Goal: Complete application form: Complete application form

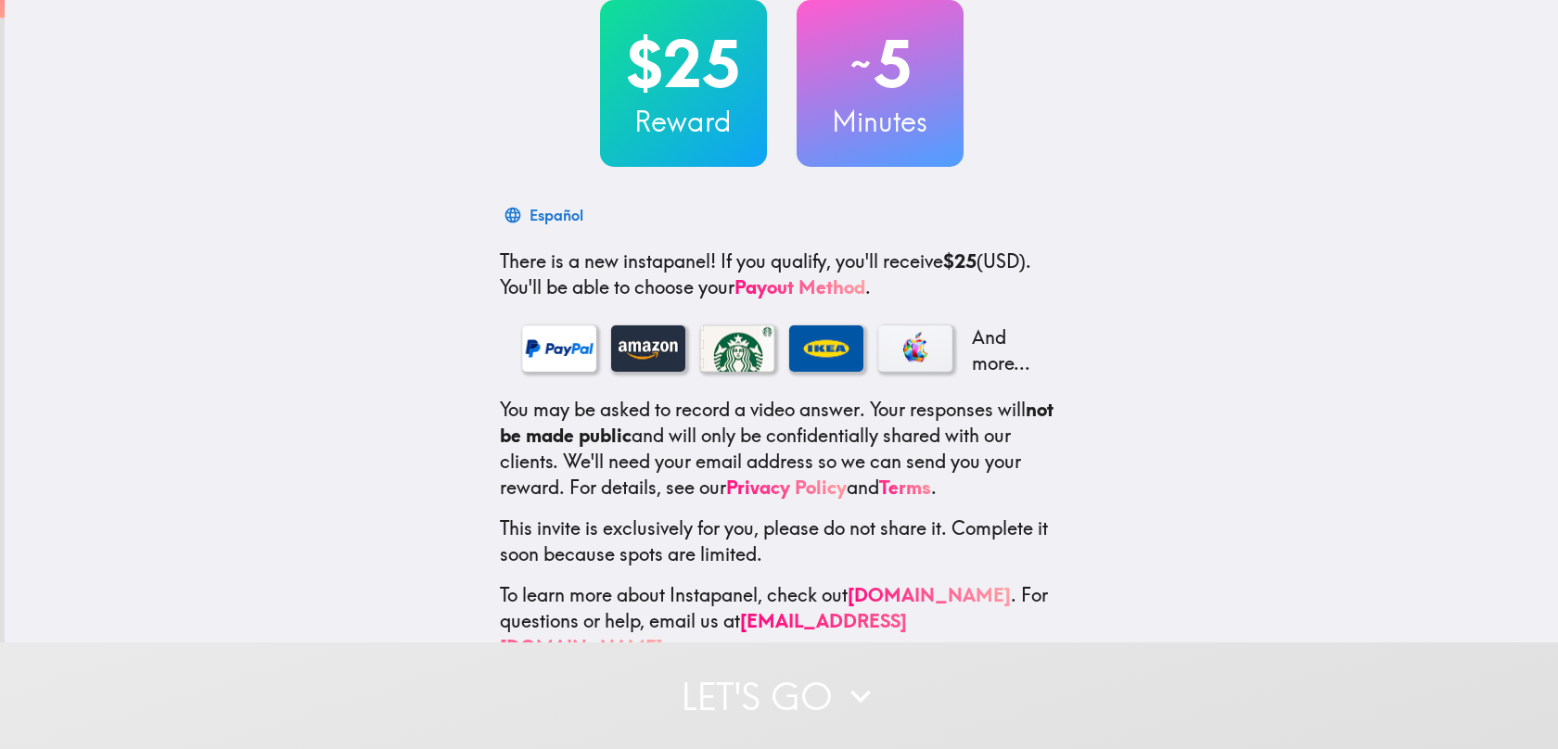
scroll to position [140, 0]
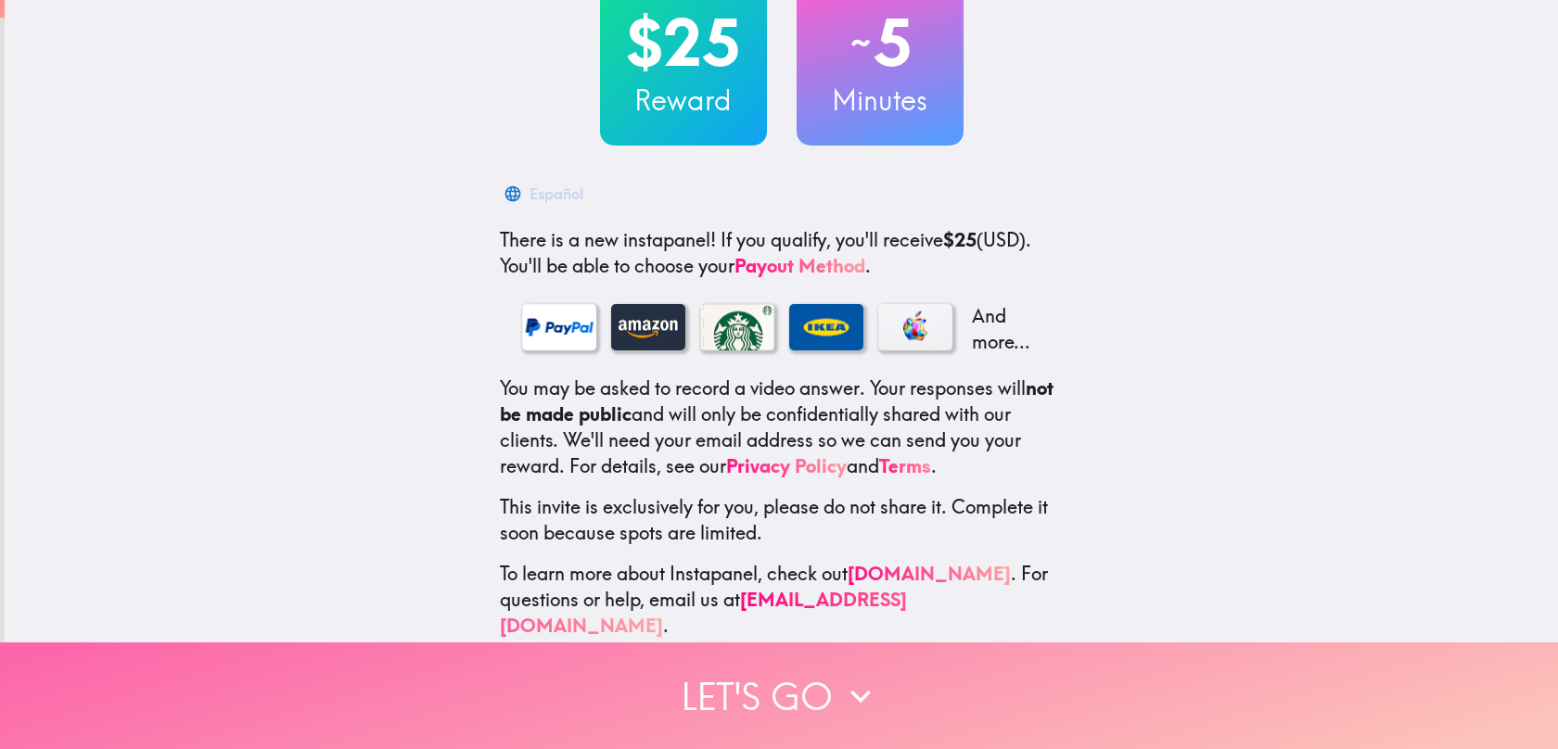
click at [733, 664] on button "Let's go" at bounding box center [779, 695] width 1558 height 107
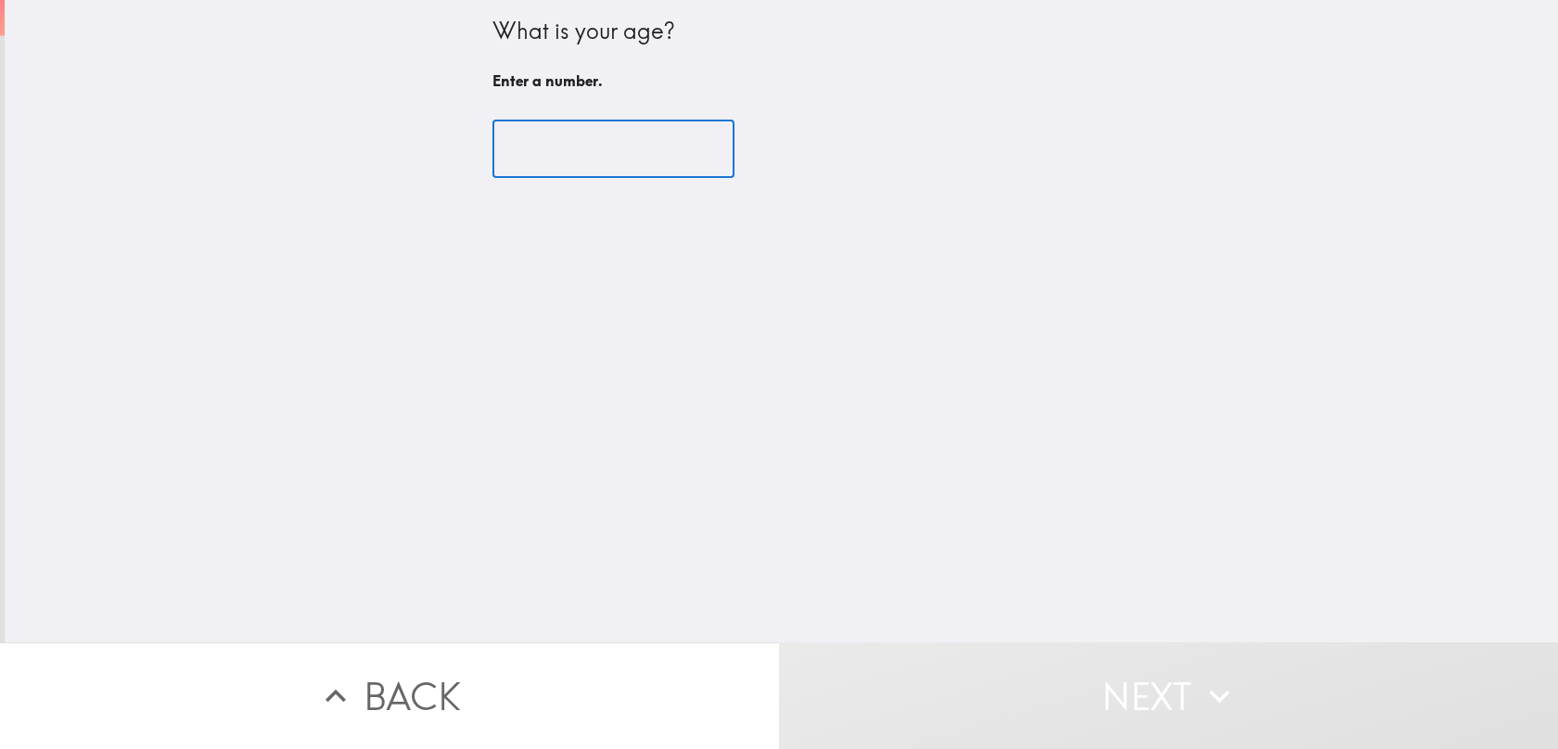
click at [657, 165] on input "number" at bounding box center [613, 149] width 242 height 57
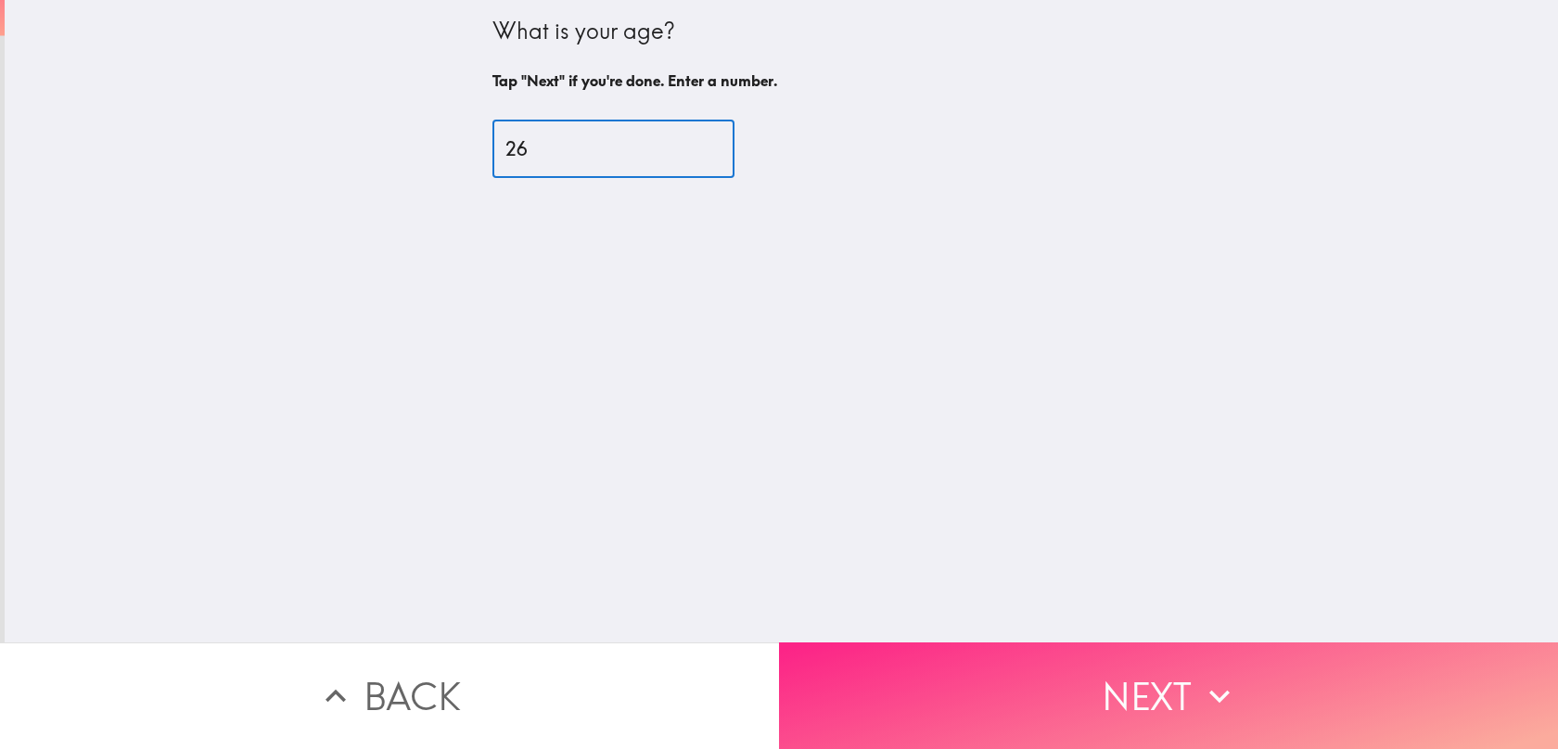
type input "26"
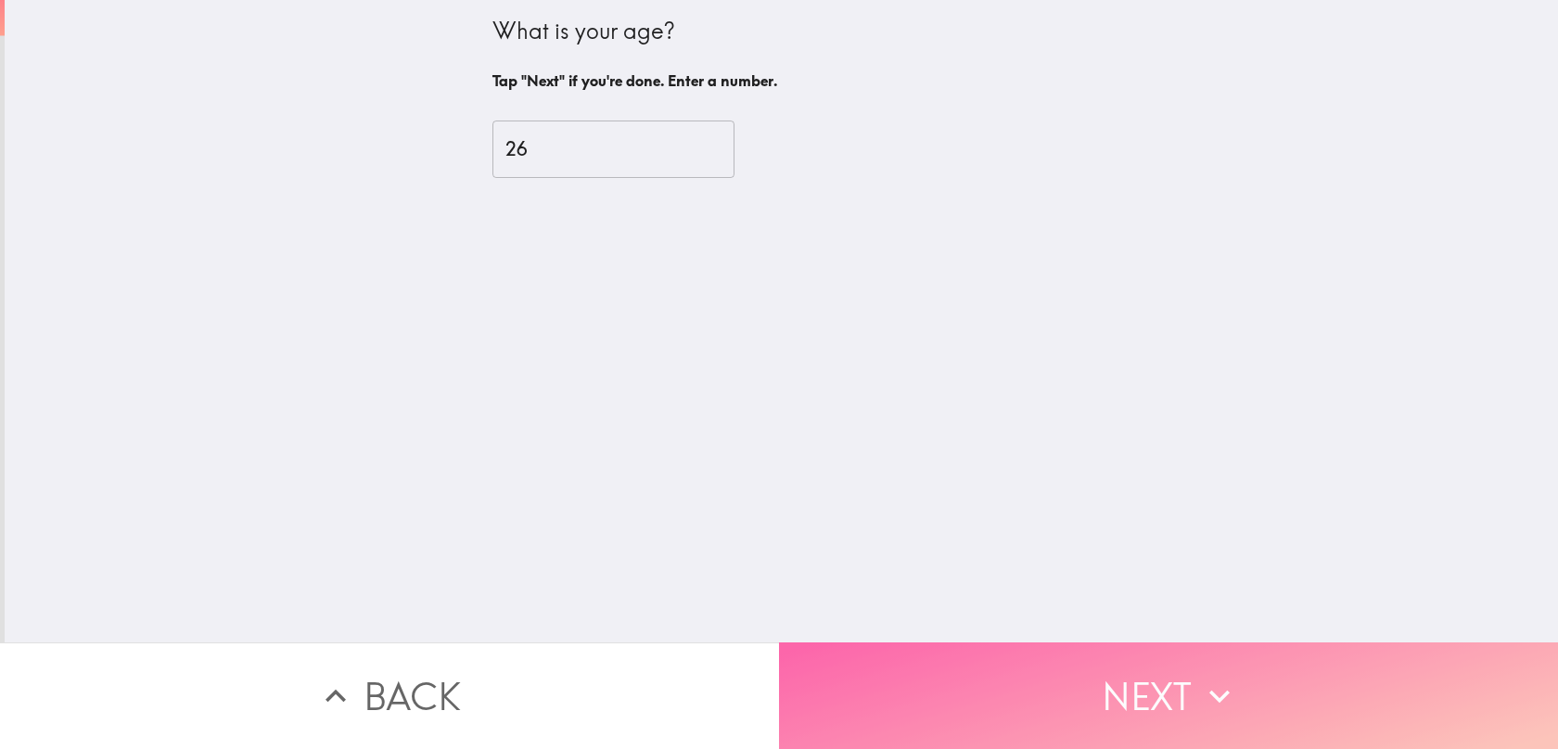
click at [960, 666] on button "Next" at bounding box center [1168, 695] width 779 height 107
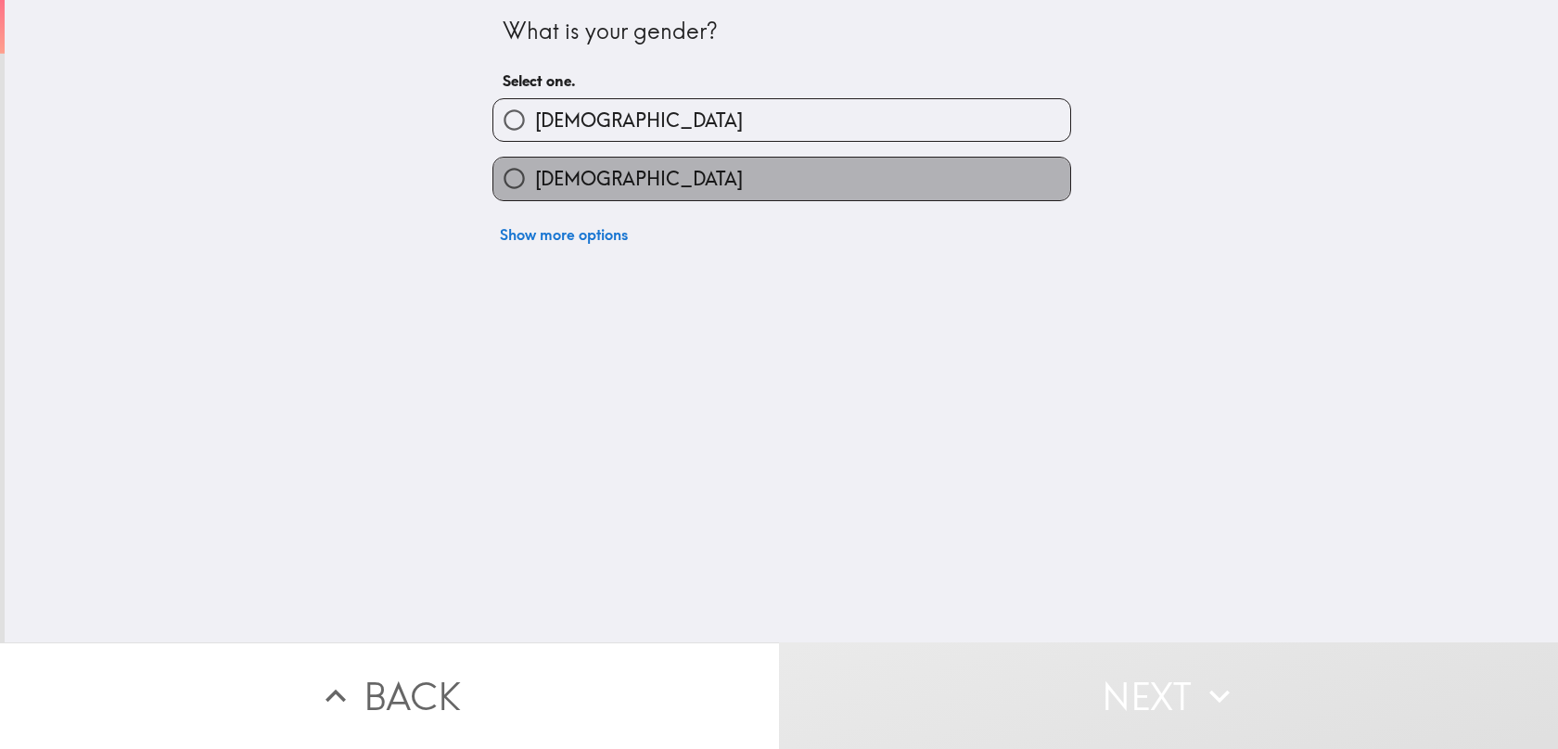
click at [696, 197] on label "Female" at bounding box center [781, 179] width 577 height 42
click at [535, 197] on input "Female" at bounding box center [514, 179] width 42 height 42
radio input "true"
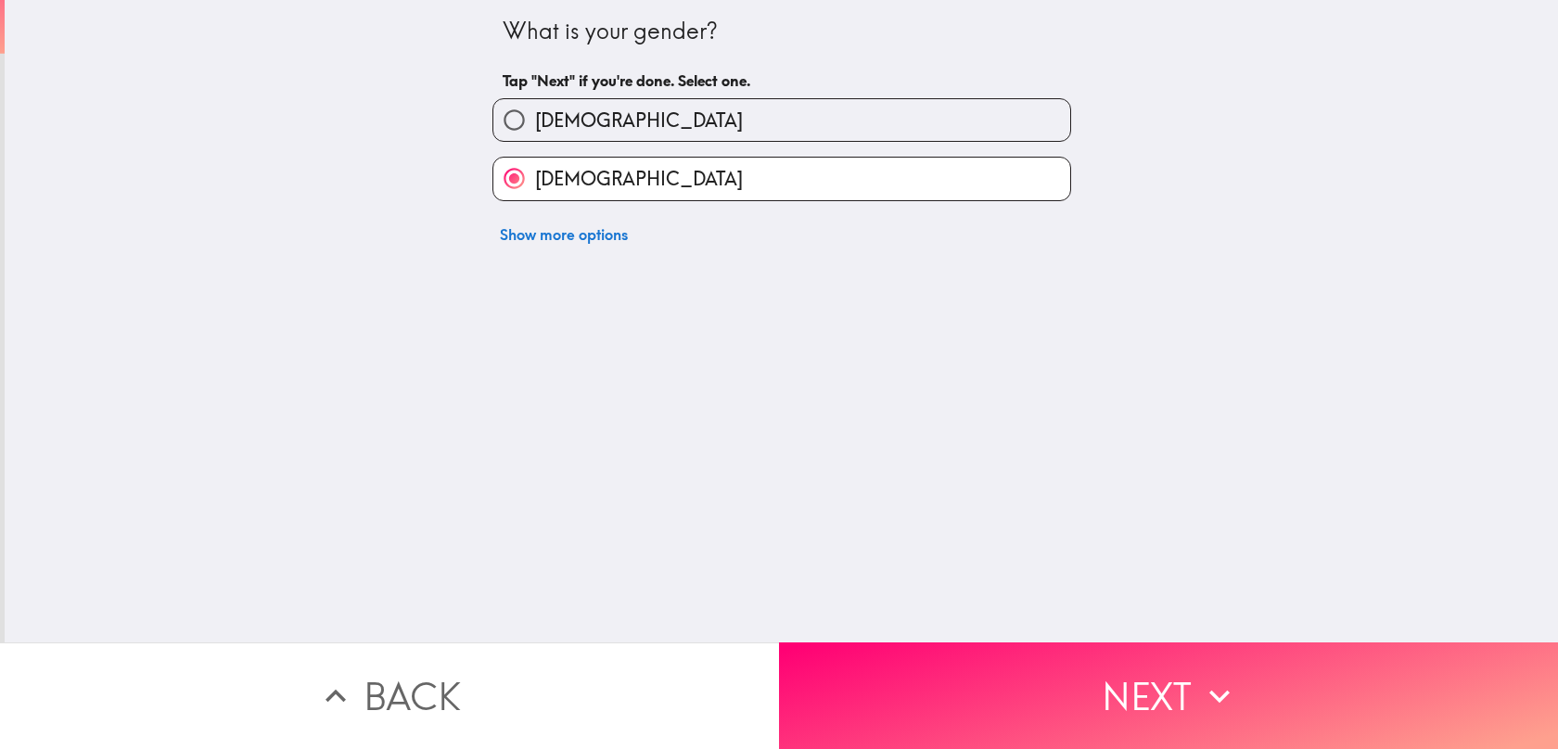
click at [918, 741] on button "Next" at bounding box center [1168, 695] width 779 height 107
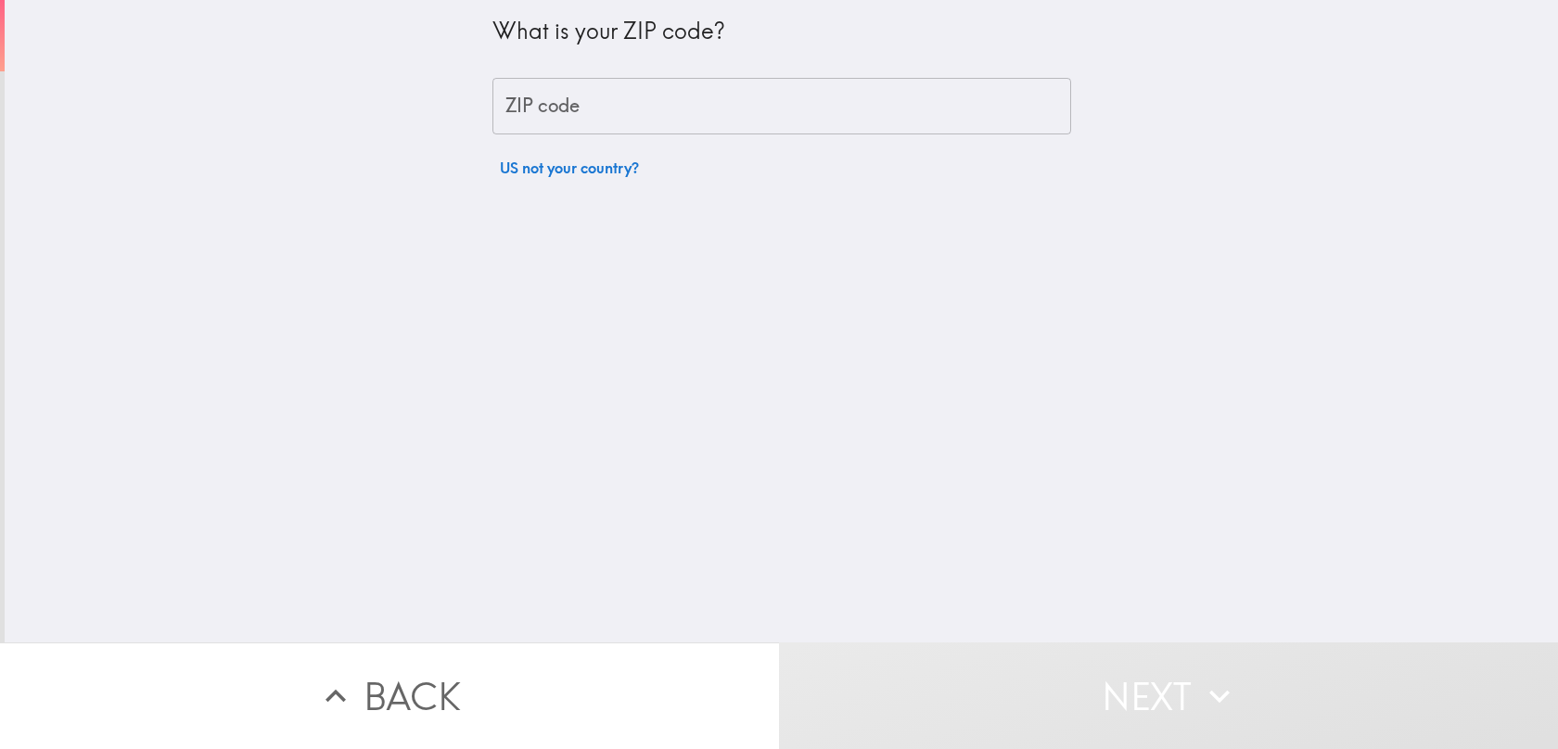
click at [724, 139] on div "What is your ZIP code? ZIP code ZIP code US not your country?" at bounding box center [781, 93] width 579 height 186
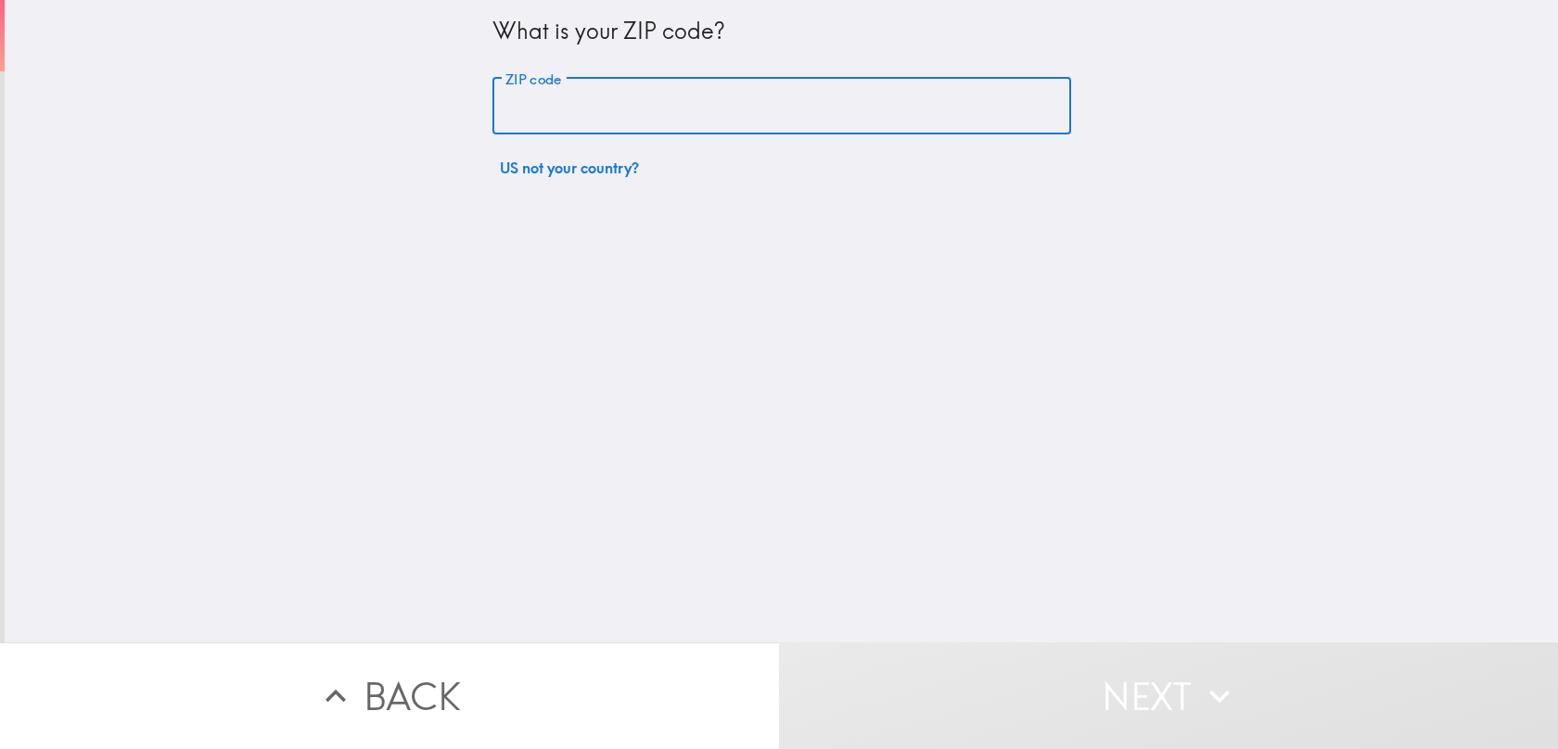
click at [724, 95] on input "ZIP code" at bounding box center [781, 106] width 579 height 57
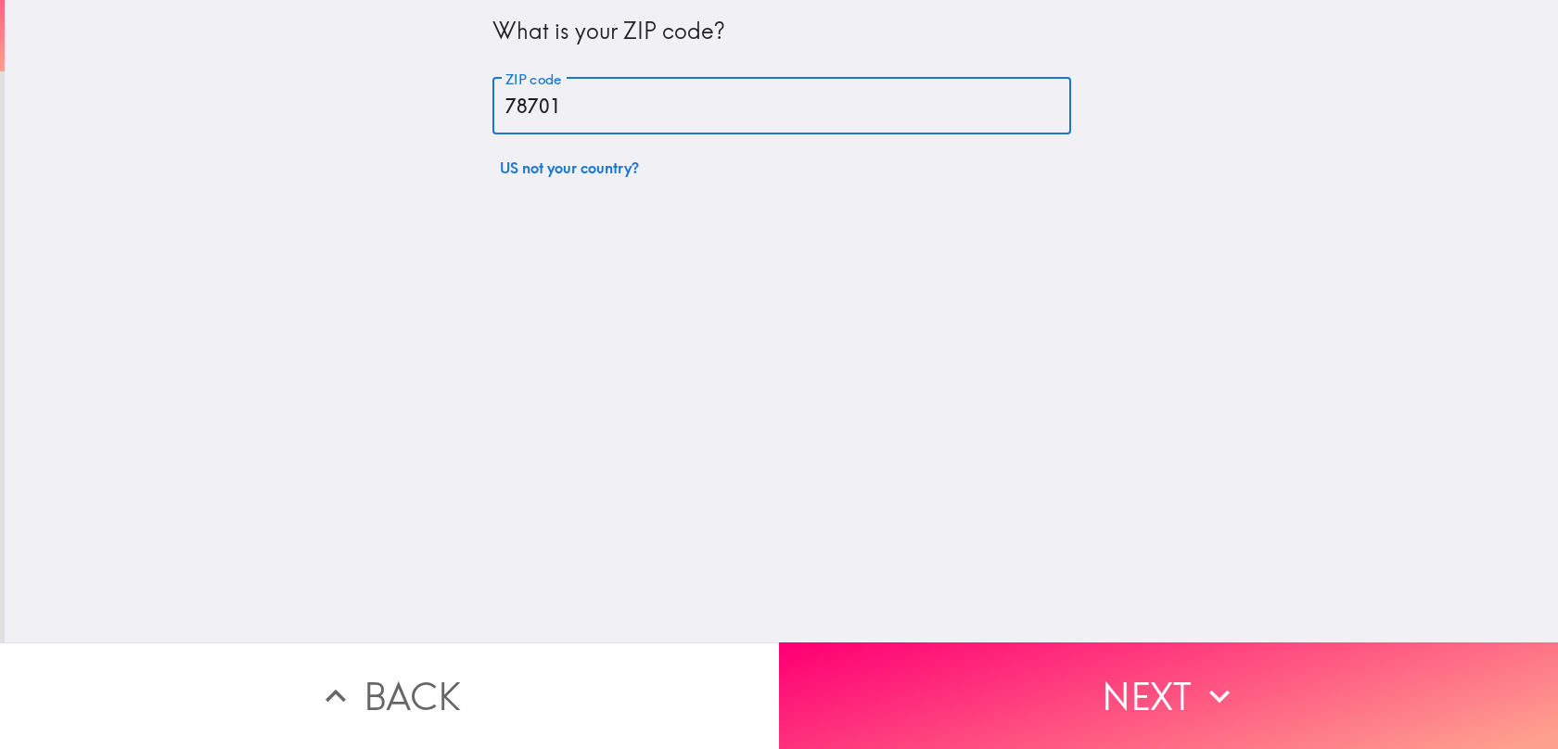
type input "78701"
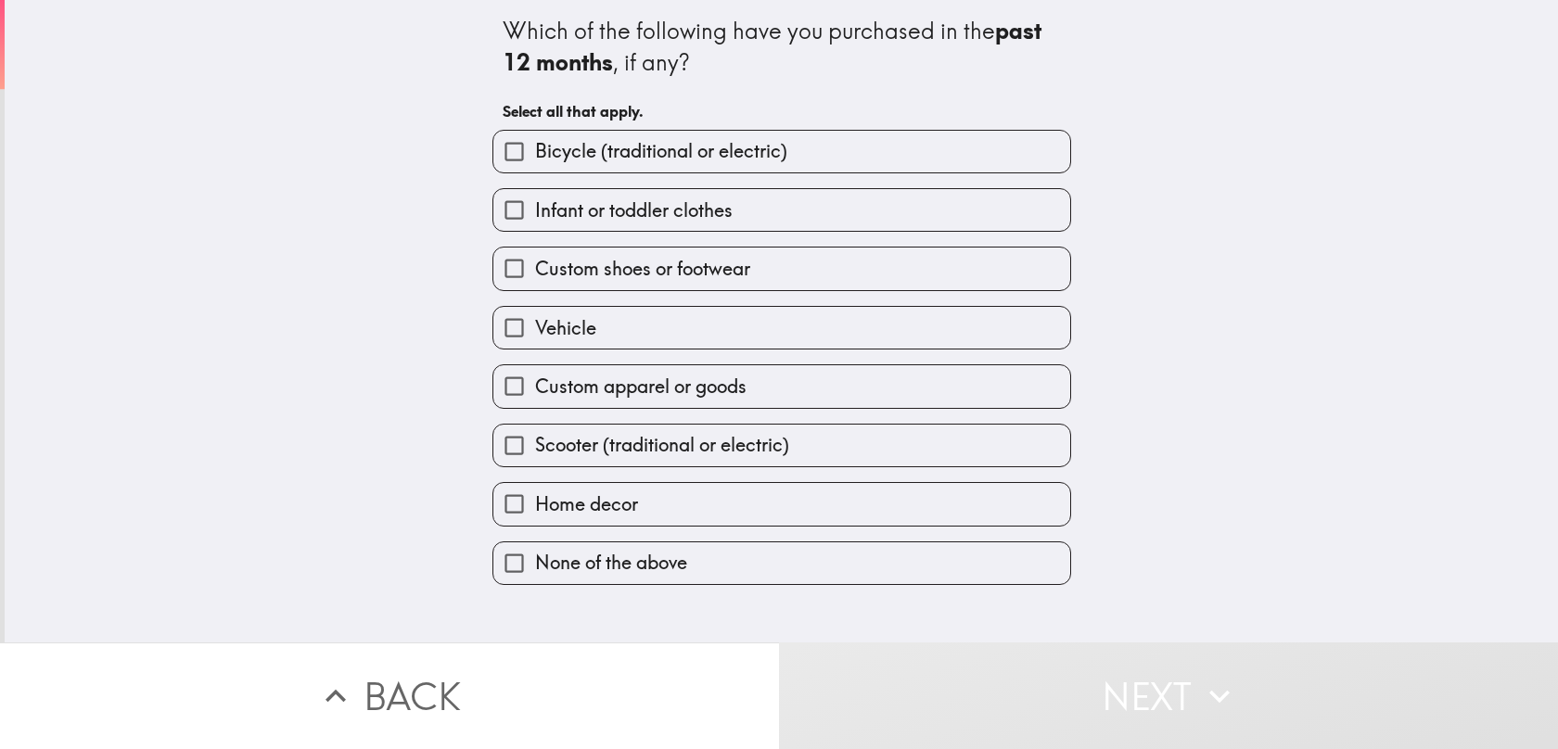
click at [741, 279] on span "Custom shoes or footwear" at bounding box center [642, 269] width 215 height 26
click at [535, 279] on input "Custom shoes or footwear" at bounding box center [514, 269] width 42 height 42
checkbox input "true"
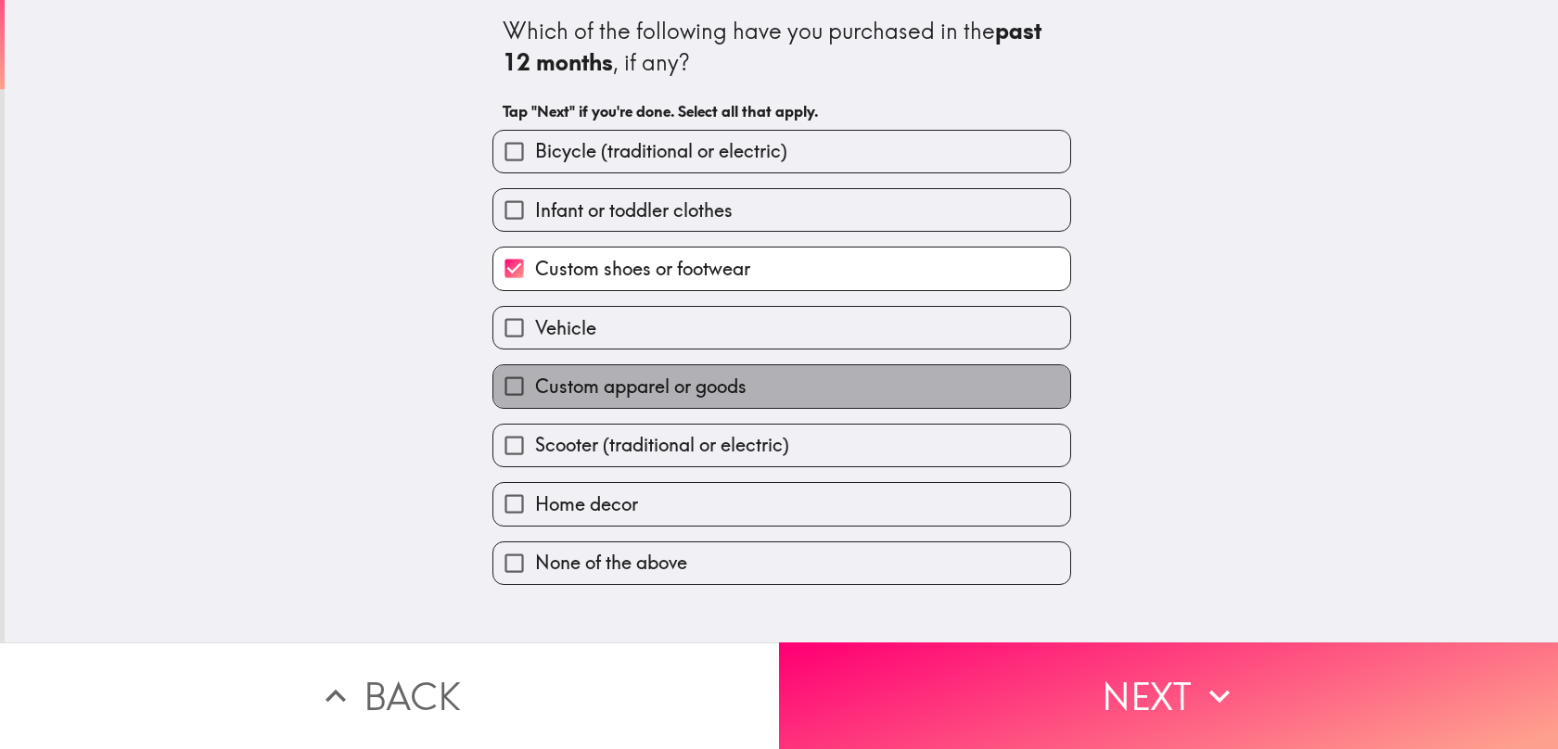
click at [730, 384] on span "Custom apparel or goods" at bounding box center [640, 387] width 211 height 26
click at [535, 384] on input "Custom apparel or goods" at bounding box center [514, 386] width 42 height 42
checkbox input "true"
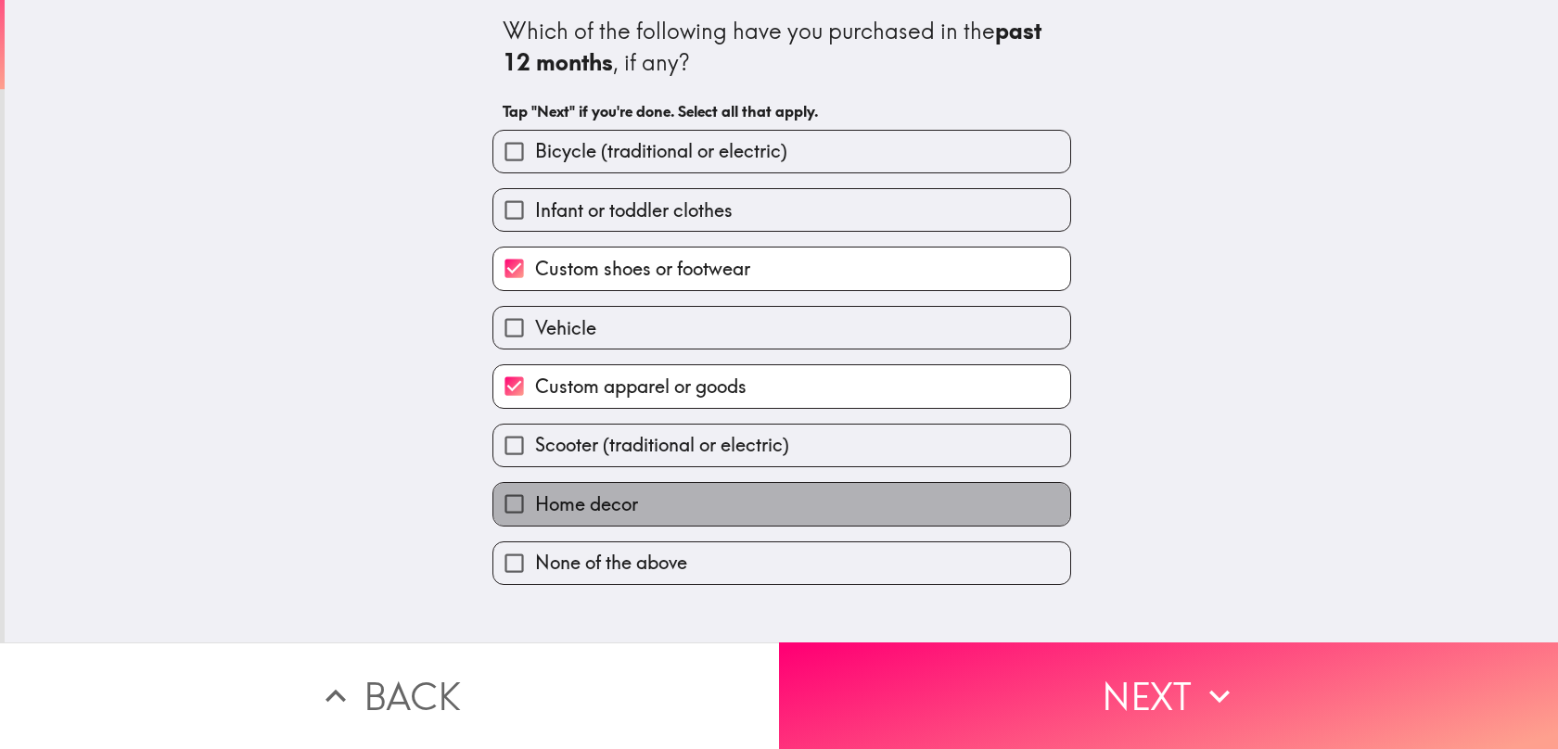
click at [711, 503] on label "Home decor" at bounding box center [781, 504] width 577 height 42
click at [535, 503] on input "Home decor" at bounding box center [514, 504] width 42 height 42
checkbox input "true"
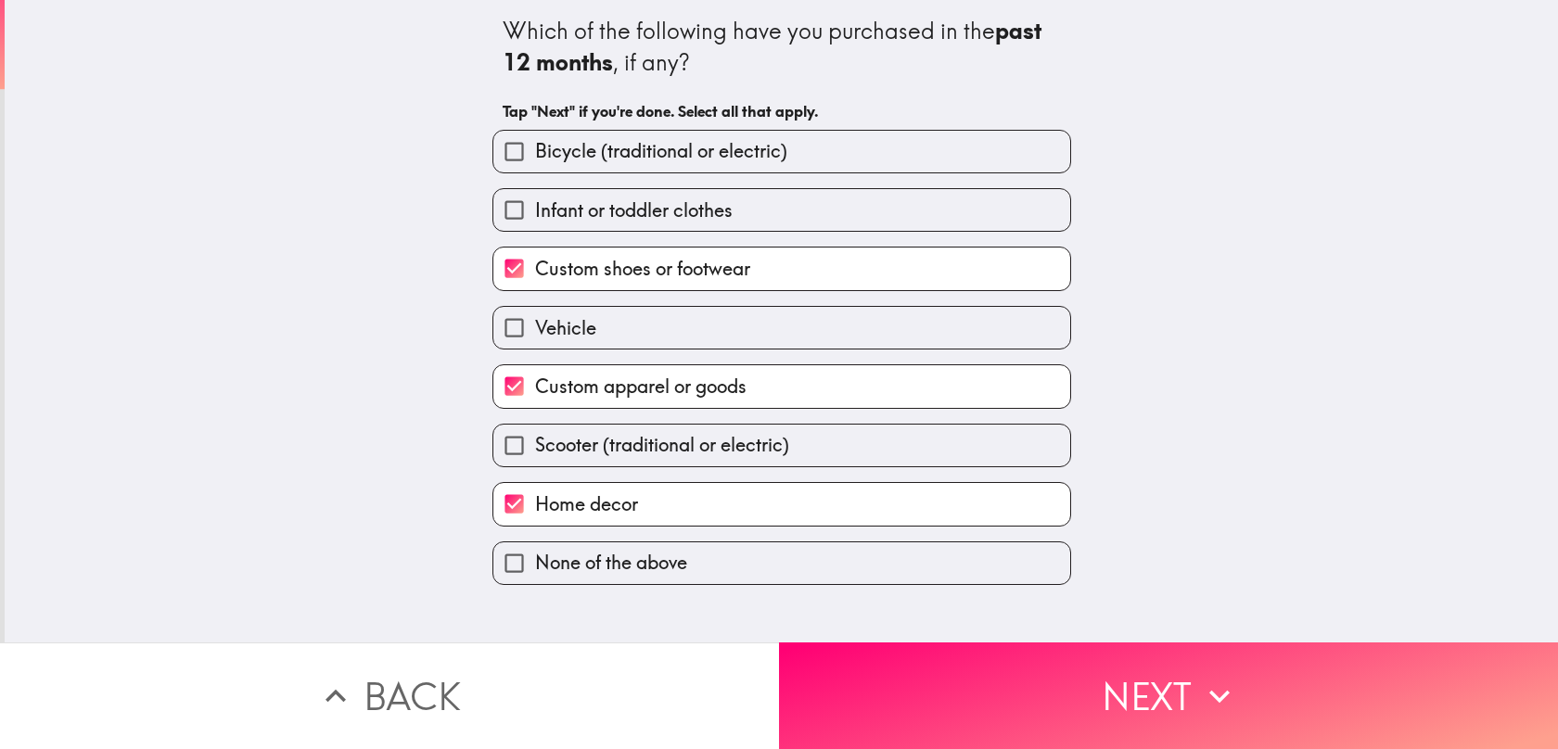
click at [752, 458] on span "Scooter (traditional or electric)" at bounding box center [662, 445] width 254 height 26
click at [535, 458] on input "Scooter (traditional or electric)" at bounding box center [514, 446] width 42 height 42
checkbox input "true"
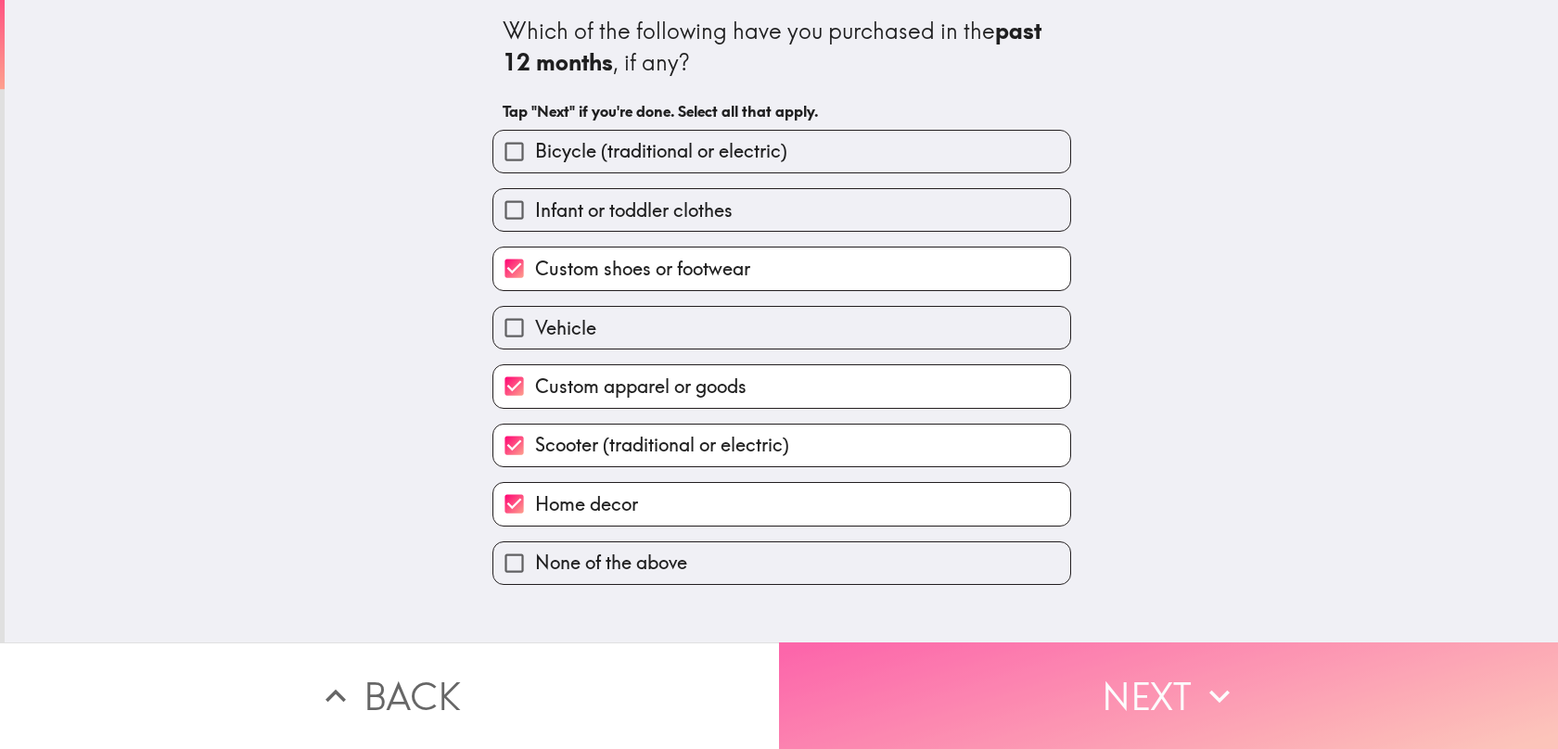
click at [857, 687] on button "Next" at bounding box center [1168, 695] width 779 height 107
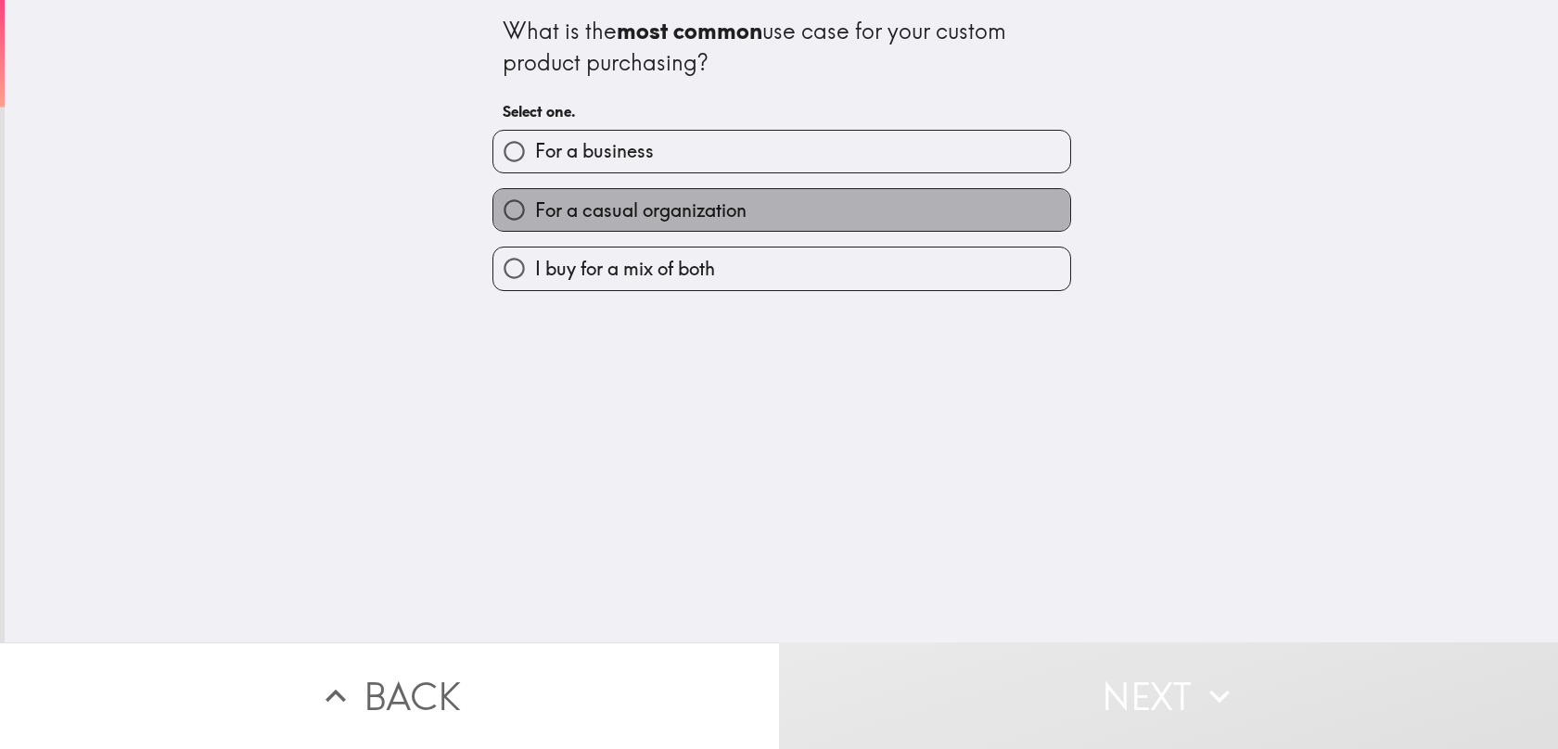
click at [774, 211] on label "For a casual organization" at bounding box center [781, 210] width 577 height 42
click at [535, 211] on input "For a casual organization" at bounding box center [514, 210] width 42 height 42
radio input "true"
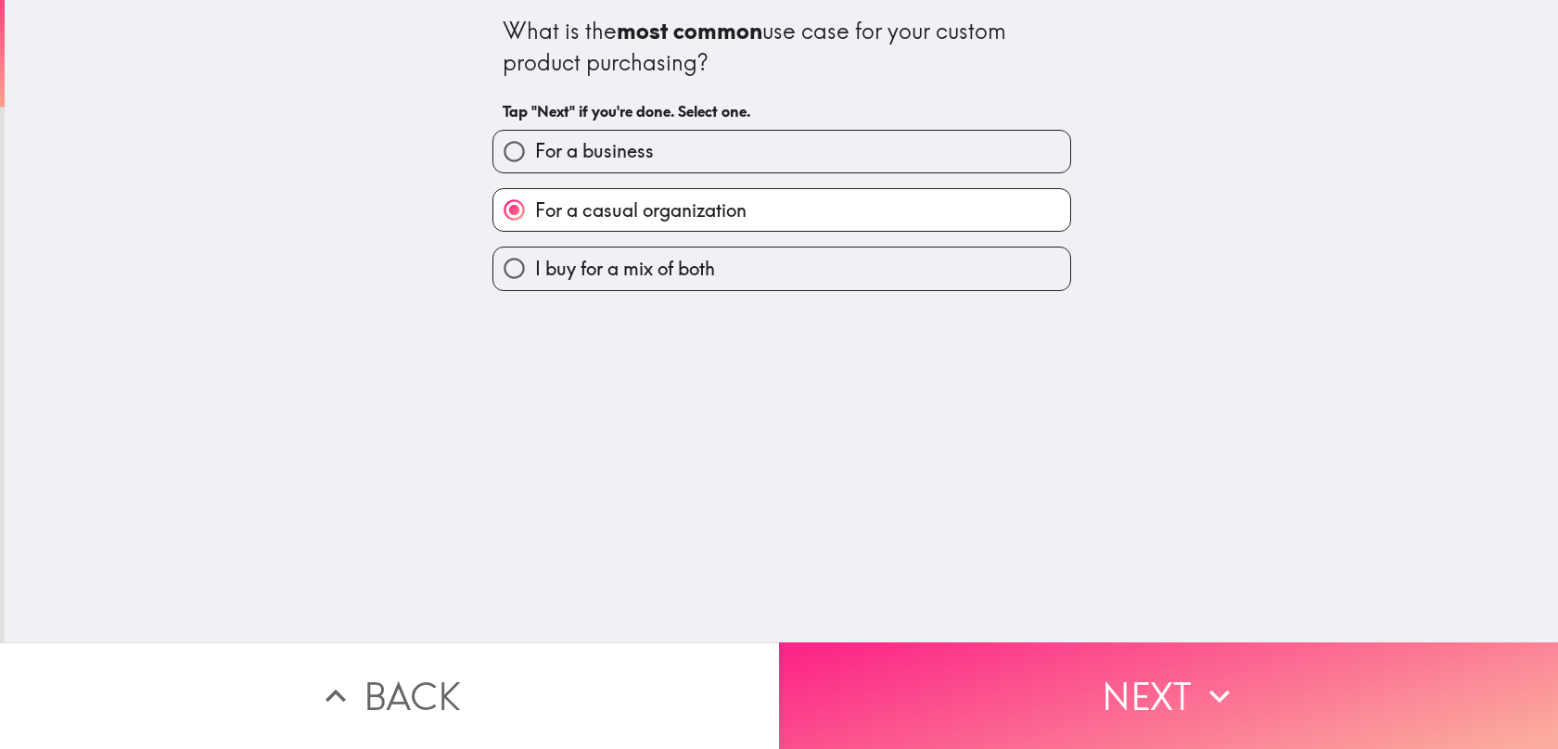
click at [820, 693] on button "Next" at bounding box center [1168, 695] width 779 height 107
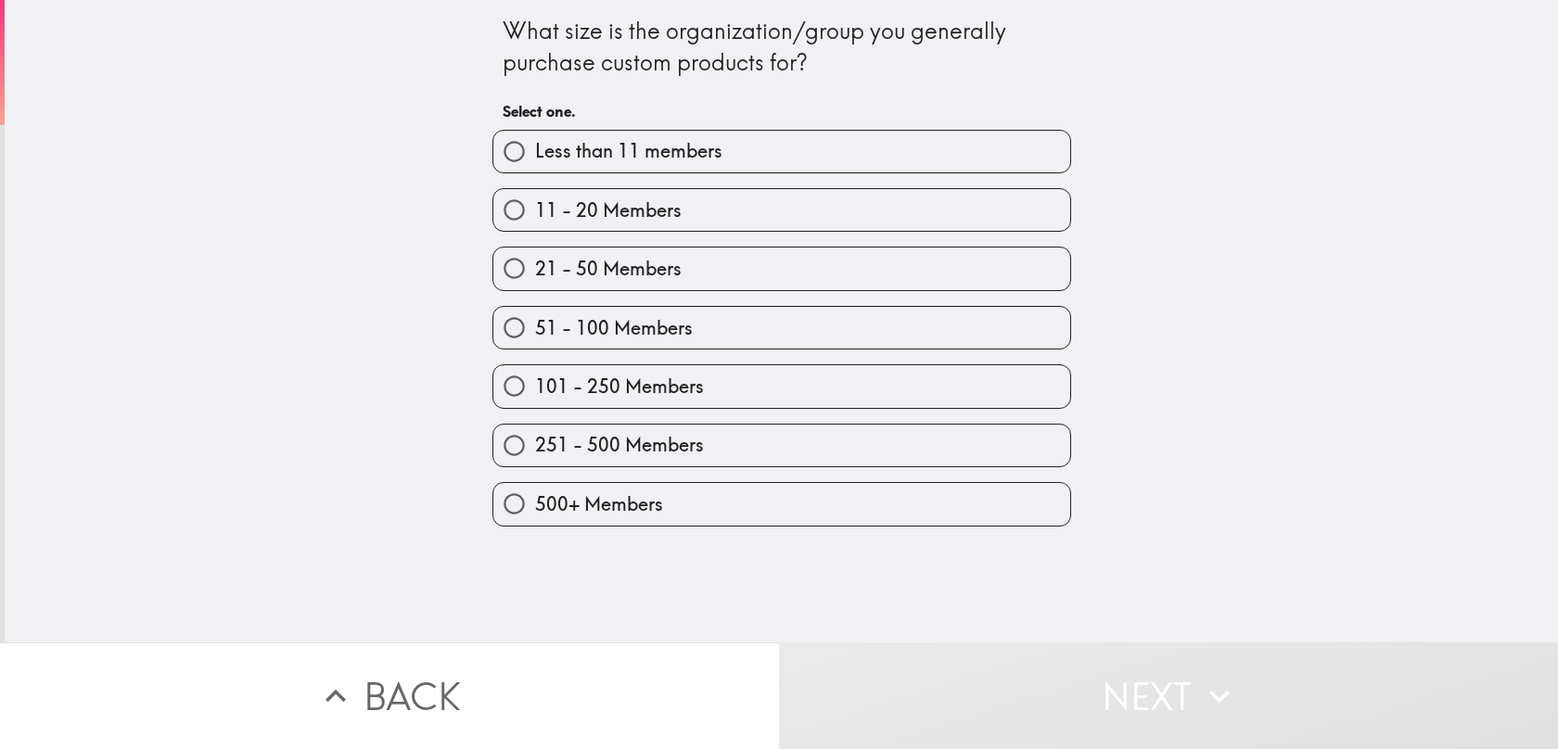
click at [808, 281] on label "21 - 50 Members" at bounding box center [781, 269] width 577 height 42
click at [535, 281] on input "21 - 50 Members" at bounding box center [514, 269] width 42 height 42
radio input "true"
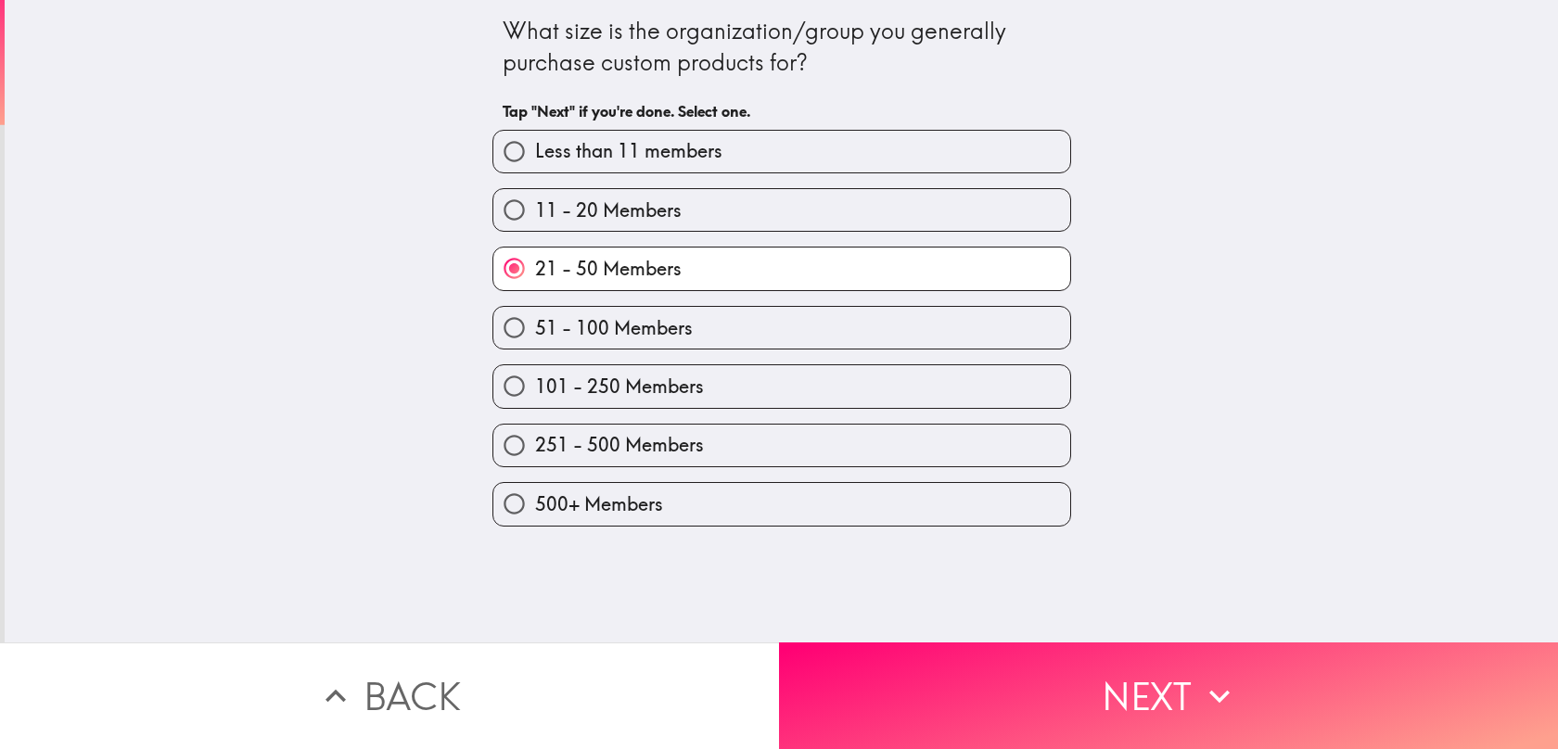
click at [802, 232] on div "11 - 20 Members" at bounding box center [781, 210] width 579 height 44
click at [802, 209] on label "11 - 20 Members" at bounding box center [781, 210] width 577 height 42
click at [535, 209] on input "11 - 20 Members" at bounding box center [514, 210] width 42 height 42
radio input "true"
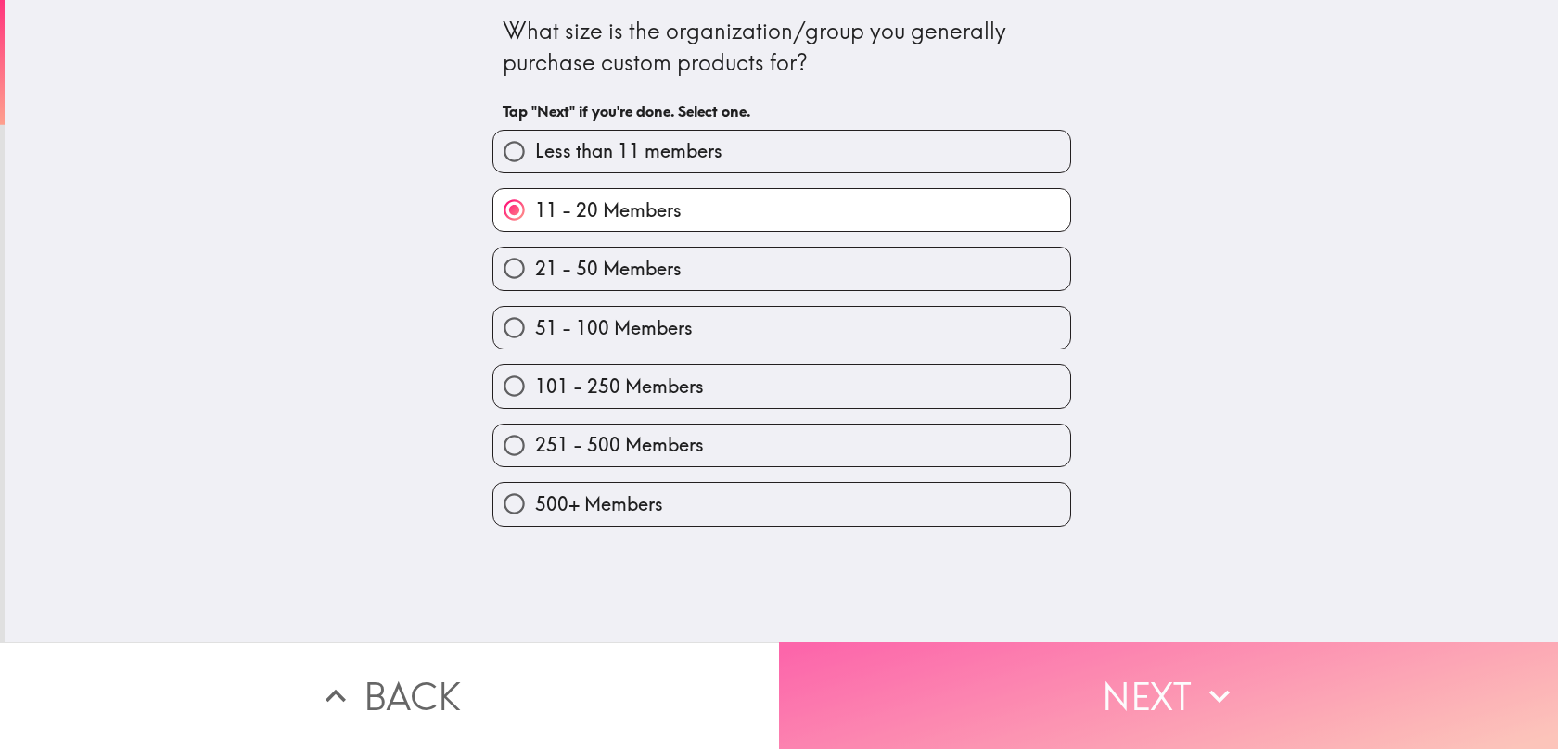
click at [855, 667] on button "Next" at bounding box center [1168, 695] width 779 height 107
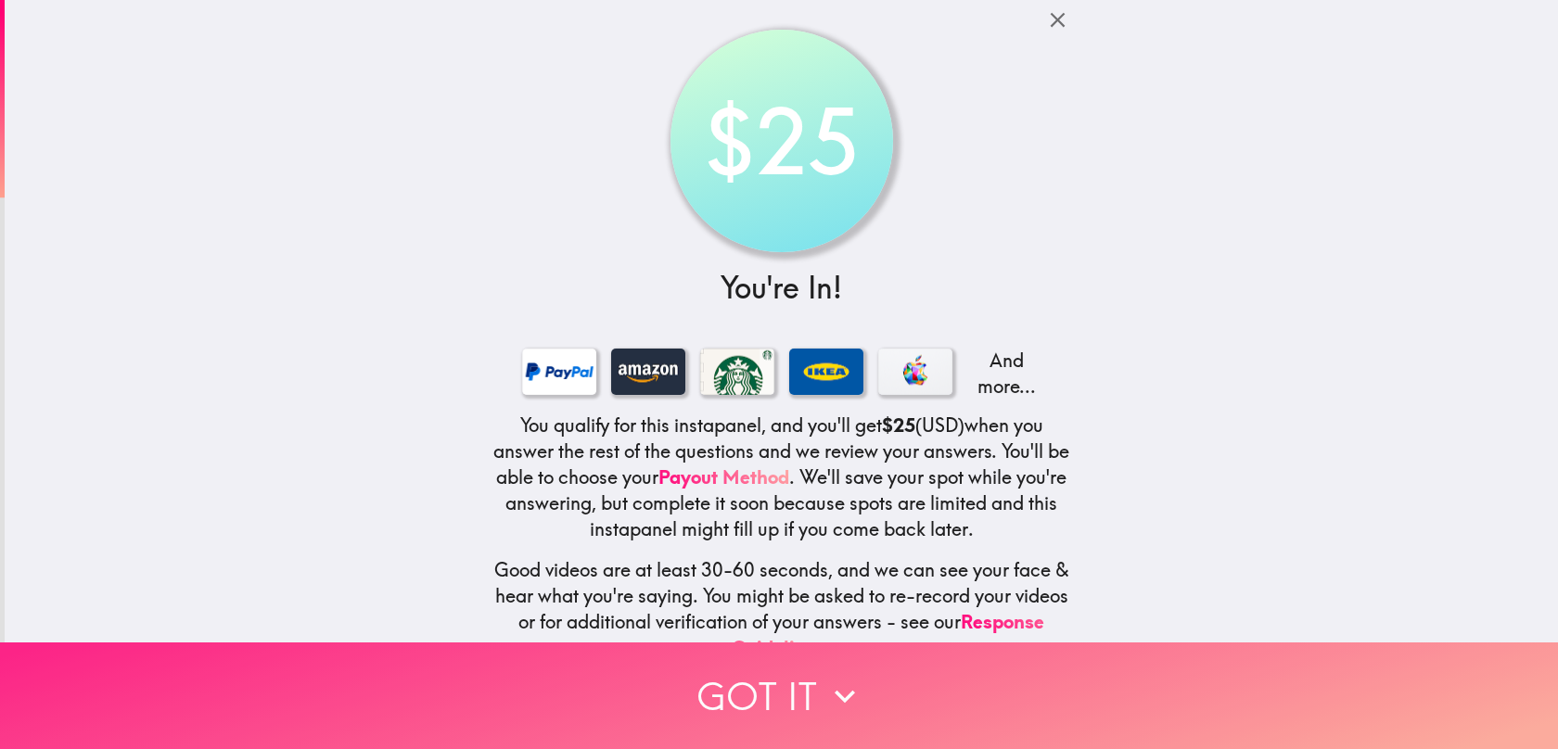
click at [756, 681] on button "Got it" at bounding box center [779, 695] width 1558 height 107
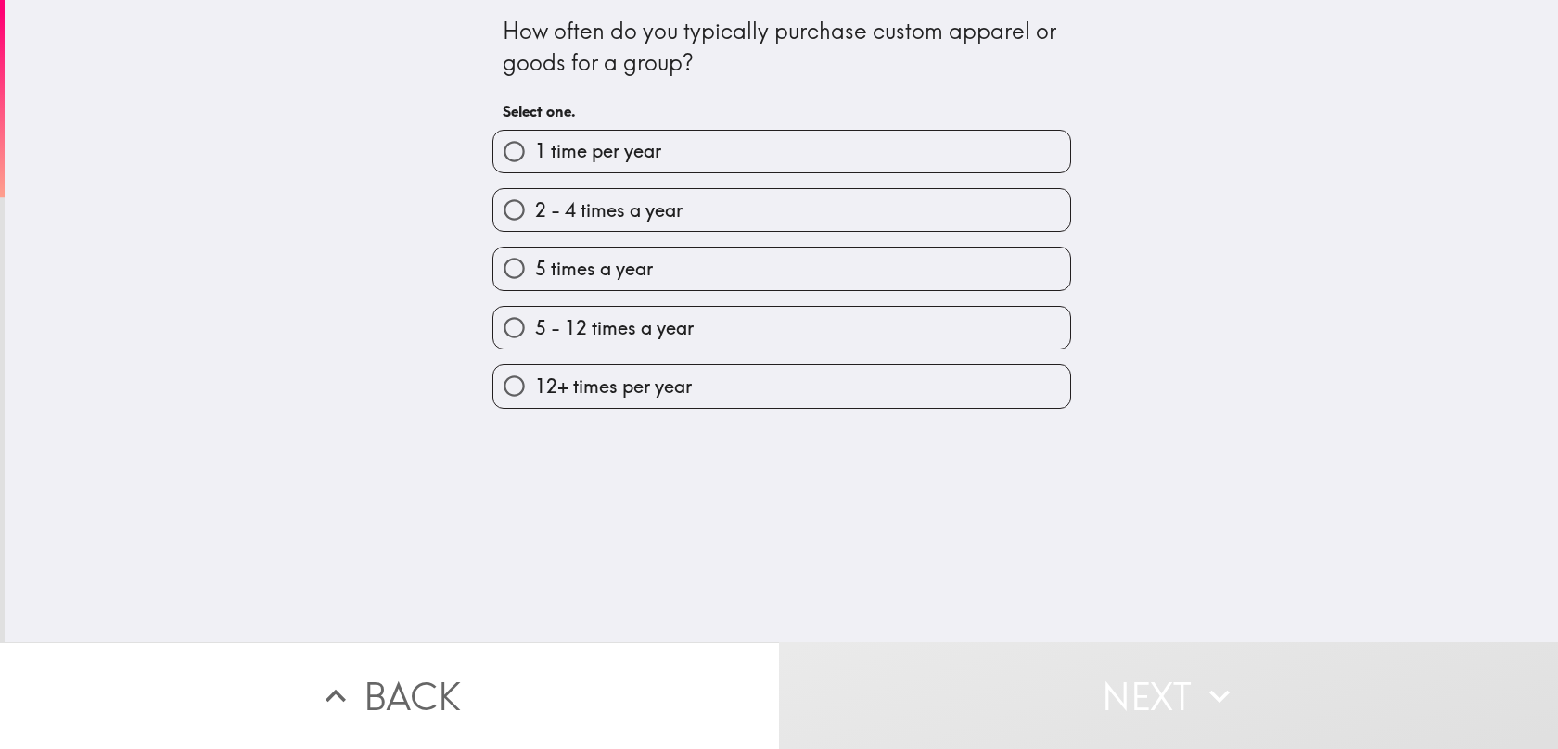
click at [791, 213] on label "2 - 4 times a year" at bounding box center [781, 210] width 577 height 42
click at [535, 213] on input "2 - 4 times a year" at bounding box center [514, 210] width 42 height 42
radio input "true"
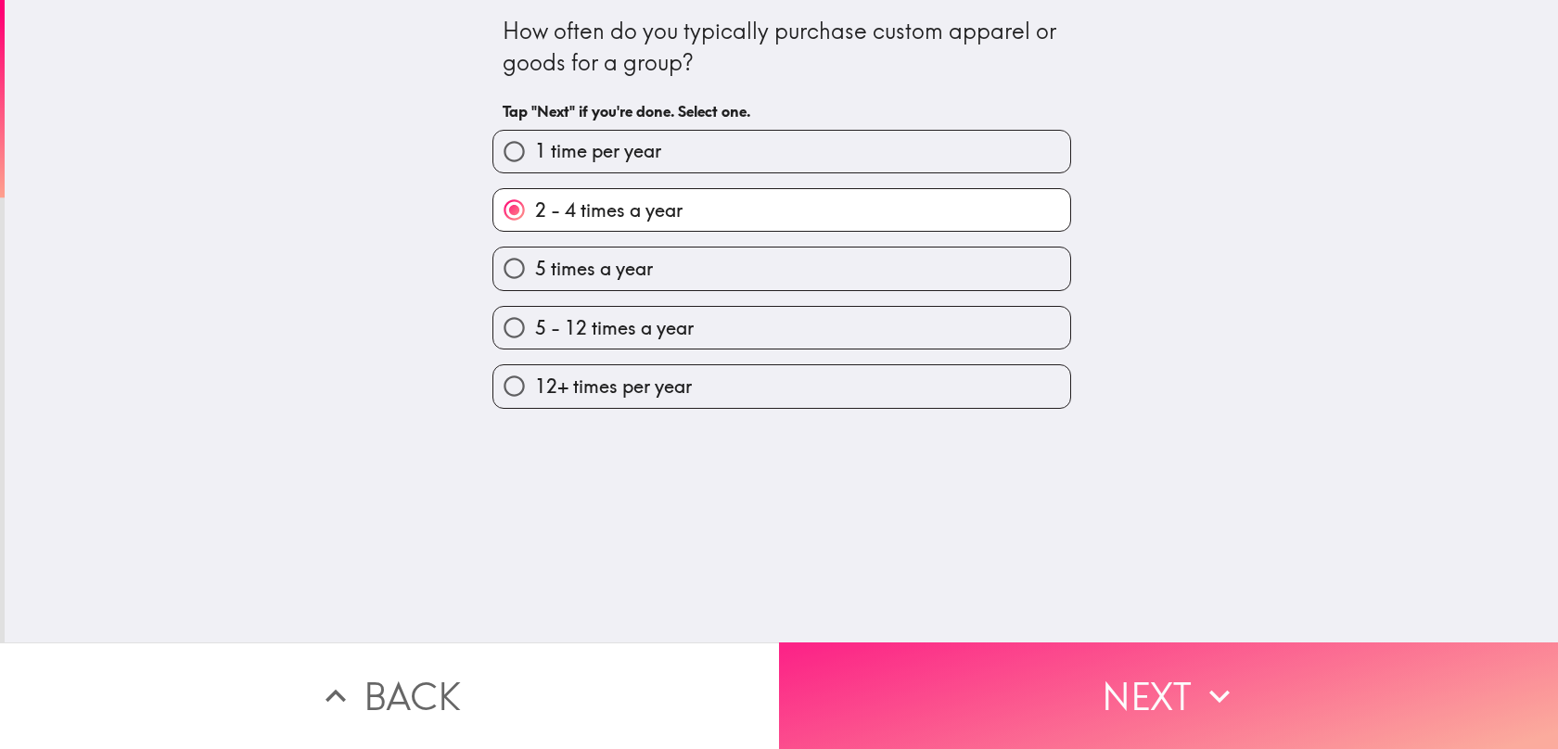
click at [938, 688] on button "Next" at bounding box center [1168, 695] width 779 height 107
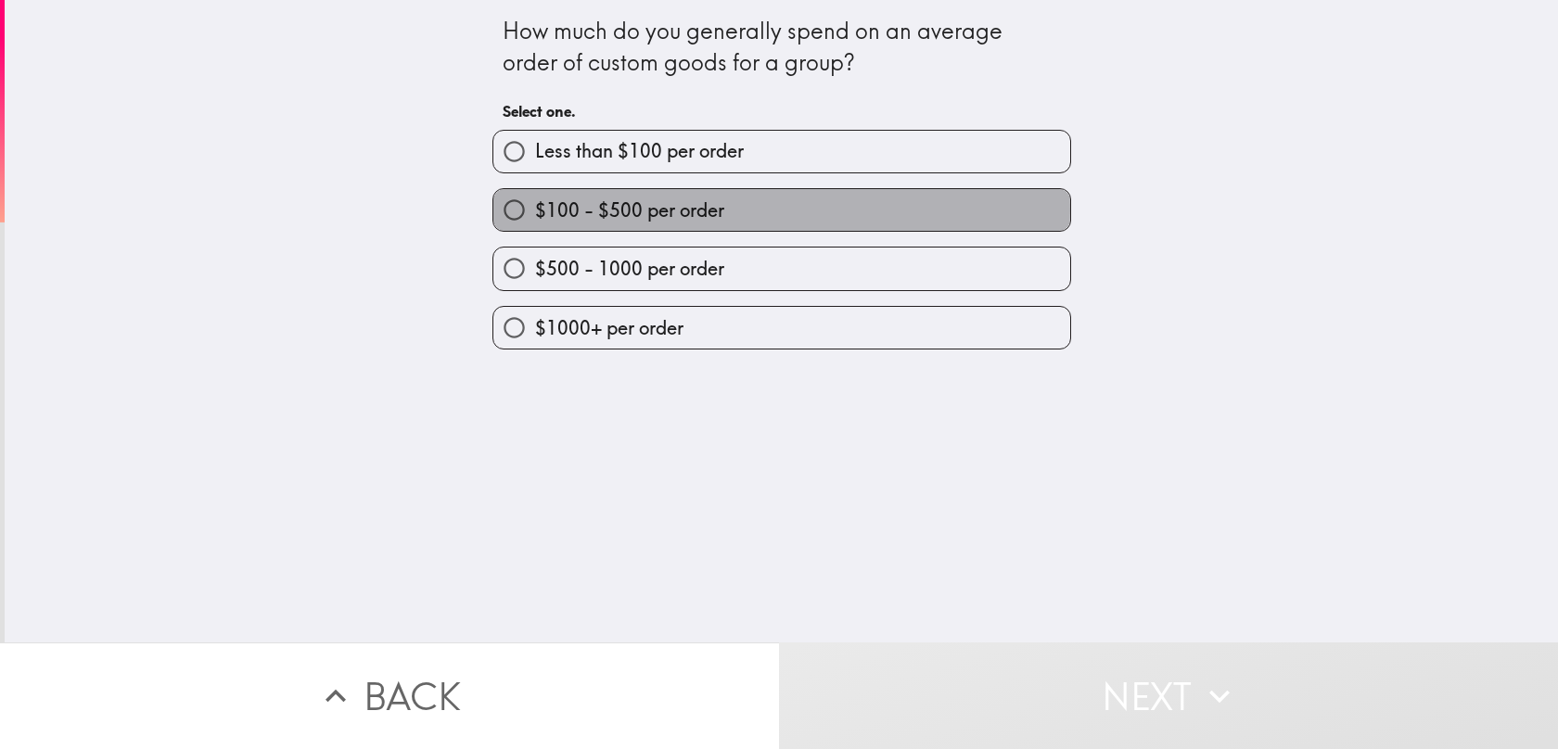
click at [773, 211] on label "$100 - $500 per order" at bounding box center [781, 210] width 577 height 42
click at [535, 211] on input "$100 - $500 per order" at bounding box center [514, 210] width 42 height 42
radio input "true"
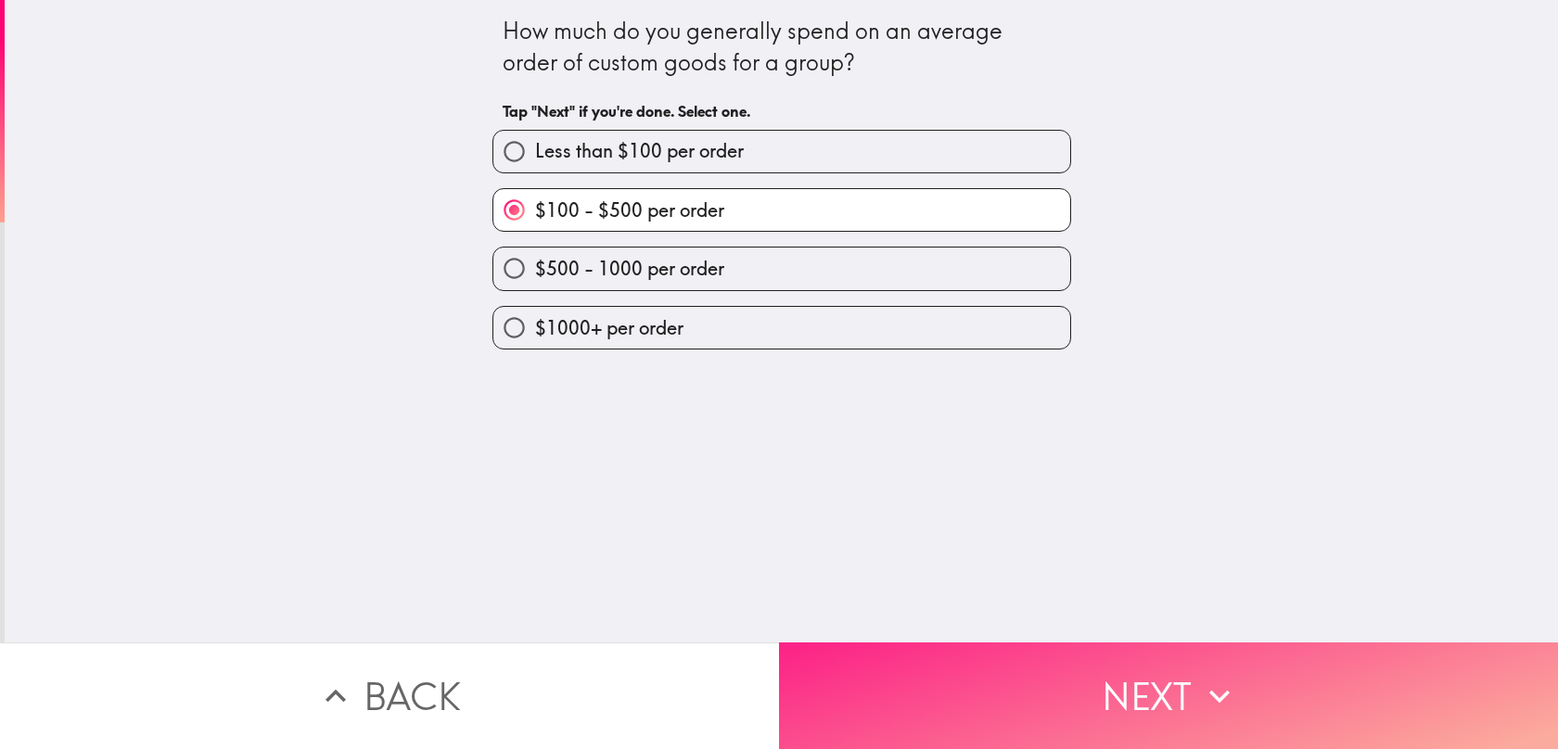
click at [853, 655] on button "Next" at bounding box center [1168, 695] width 779 height 107
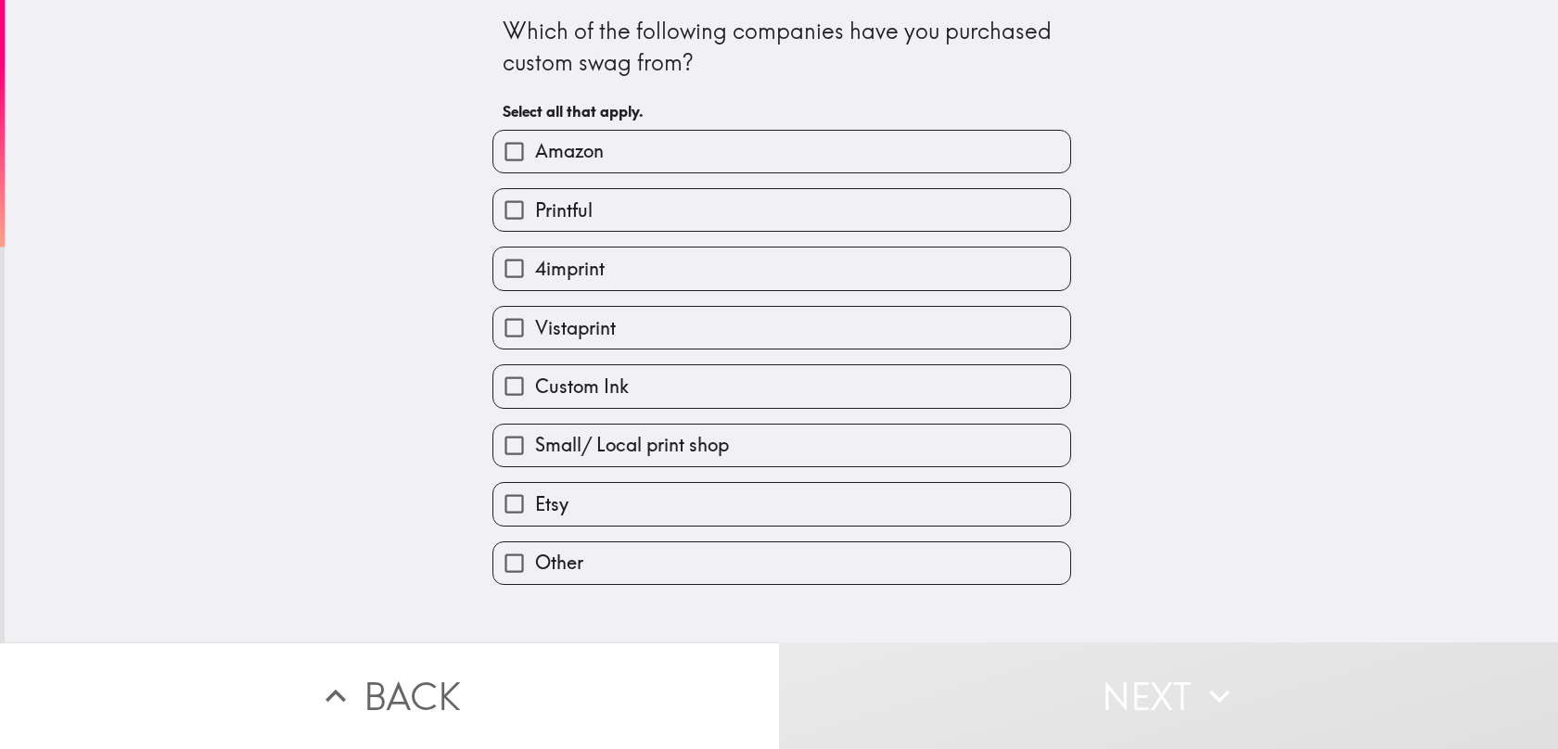
click at [822, 159] on label "Amazon" at bounding box center [781, 152] width 577 height 42
click at [535, 159] on input "Amazon" at bounding box center [514, 152] width 42 height 42
checkbox input "true"
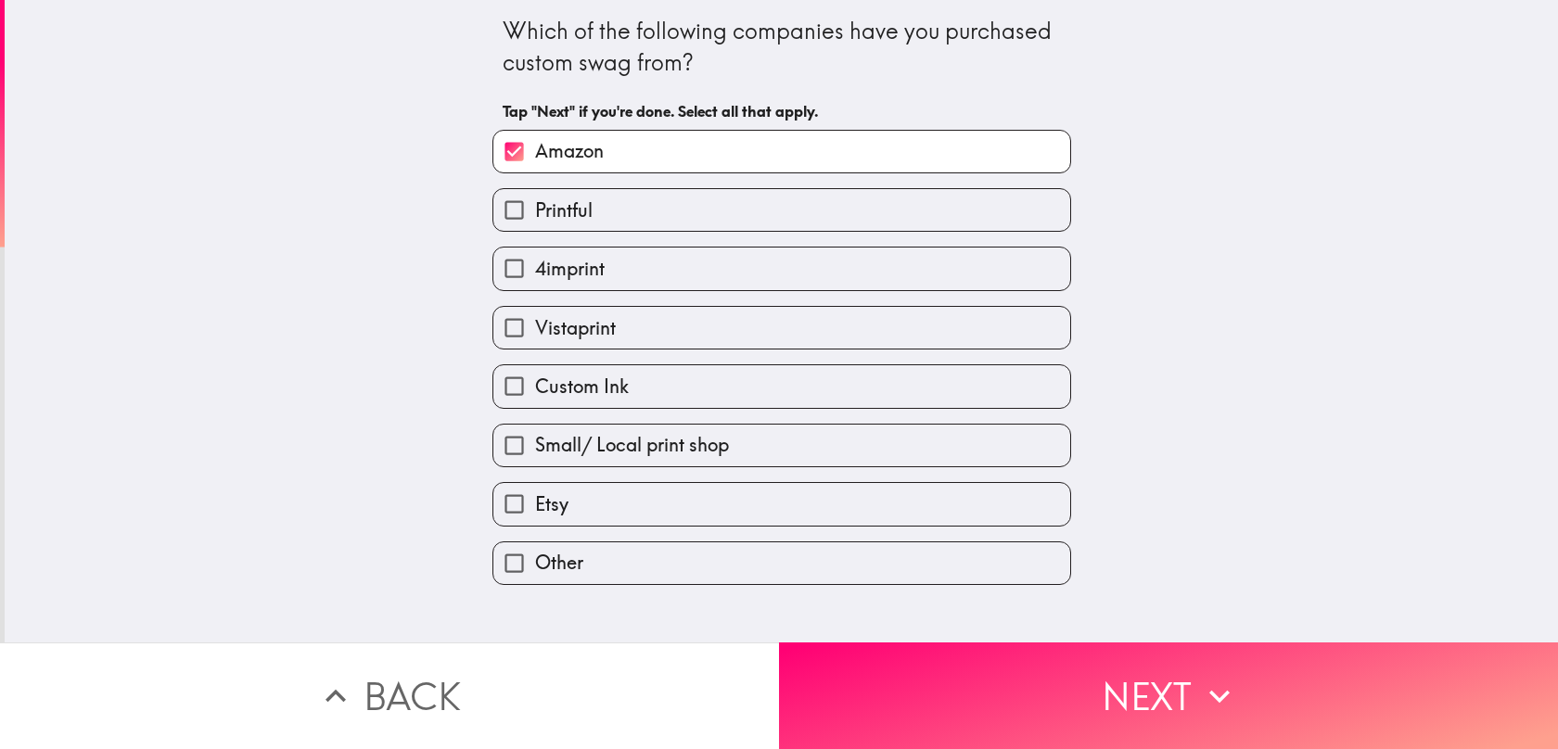
click at [818, 206] on label "Printful" at bounding box center [781, 210] width 577 height 42
click at [535, 206] on input "Printful" at bounding box center [514, 210] width 42 height 42
checkbox input "true"
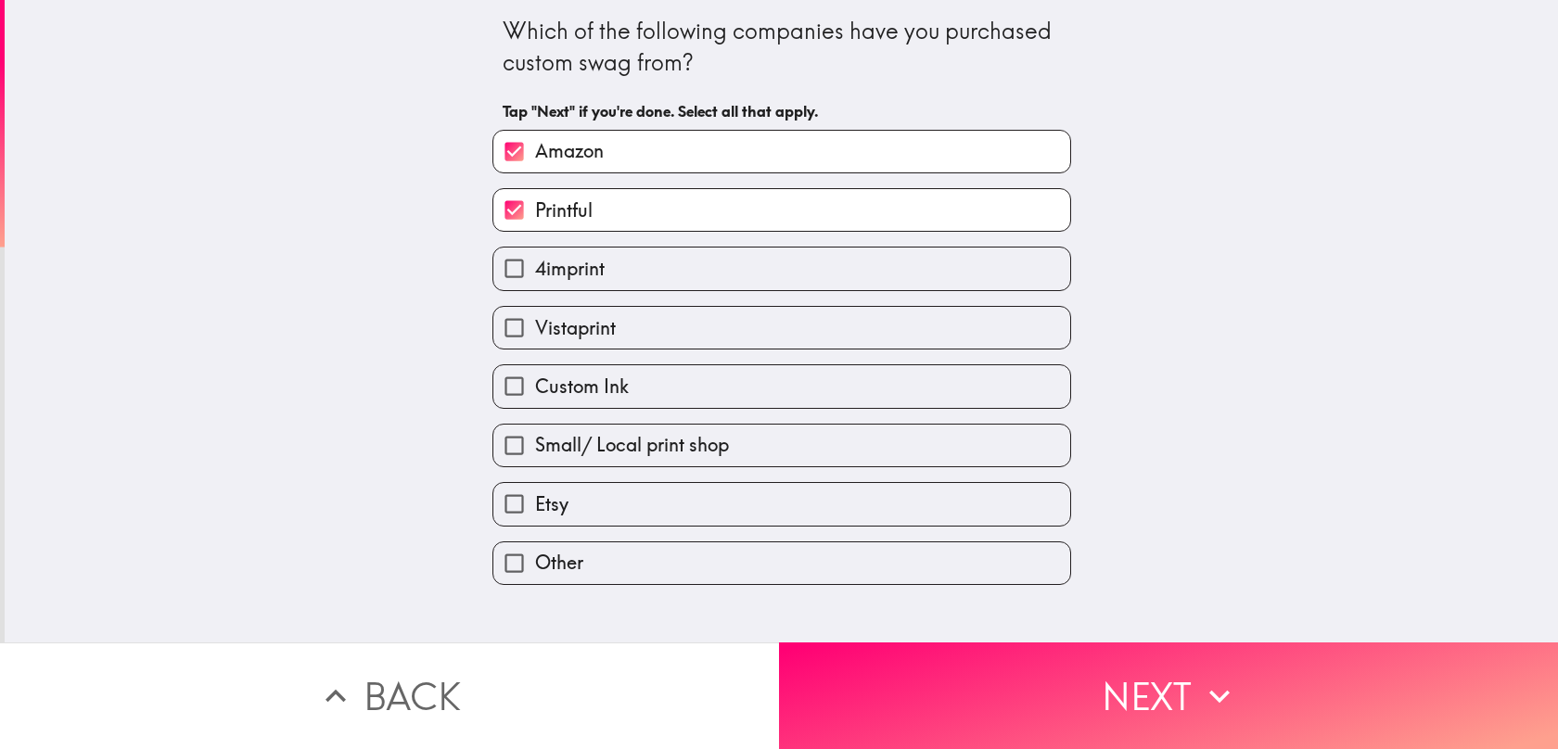
click at [776, 395] on label "Custom Ink" at bounding box center [781, 386] width 577 height 42
click at [535, 395] on input "Custom Ink" at bounding box center [514, 386] width 42 height 42
checkbox input "true"
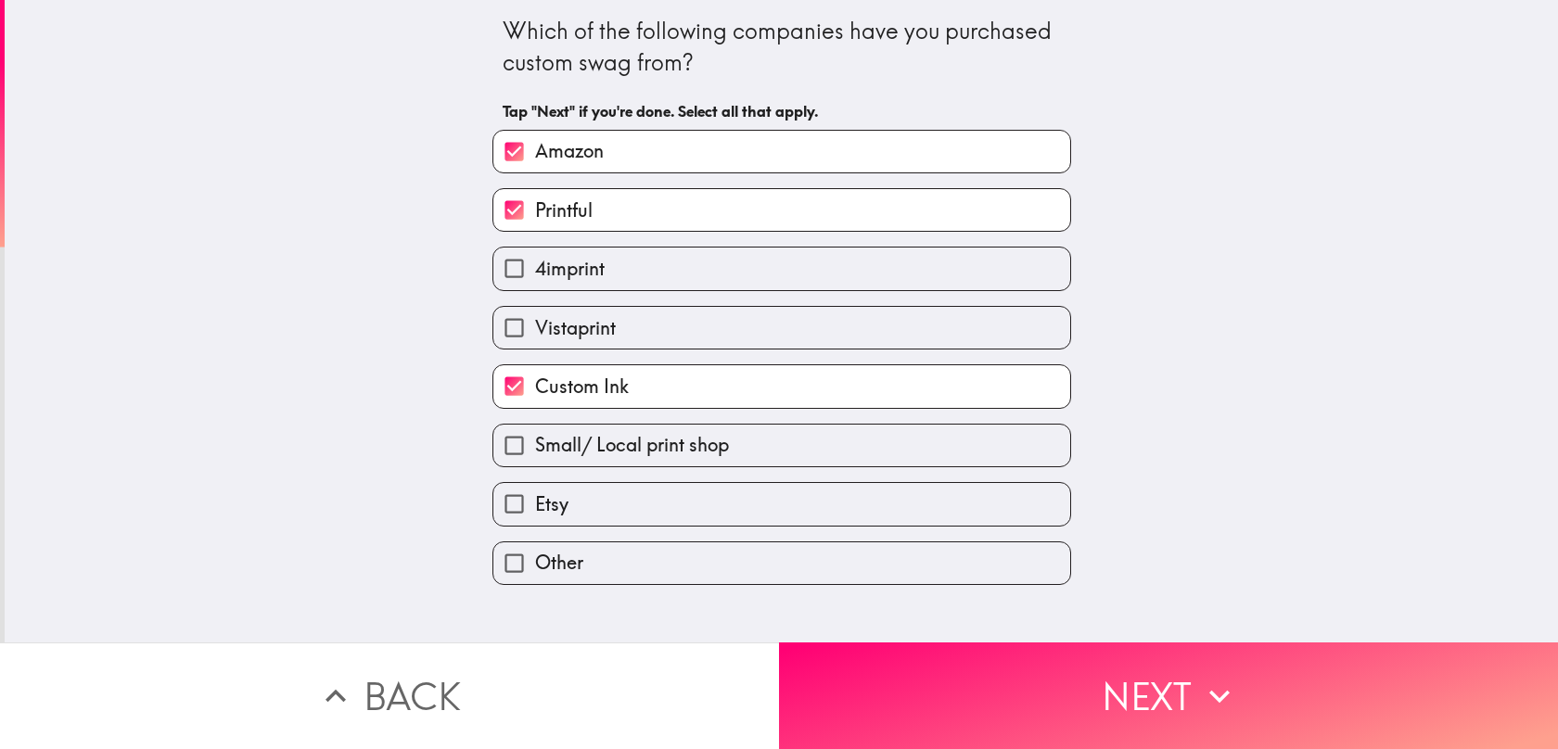
click at [698, 535] on div "Other" at bounding box center [773, 556] width 593 height 58
click at [788, 524] on label "Etsy" at bounding box center [781, 504] width 577 height 42
click at [535, 524] on input "Etsy" at bounding box center [514, 504] width 42 height 42
checkbox input "true"
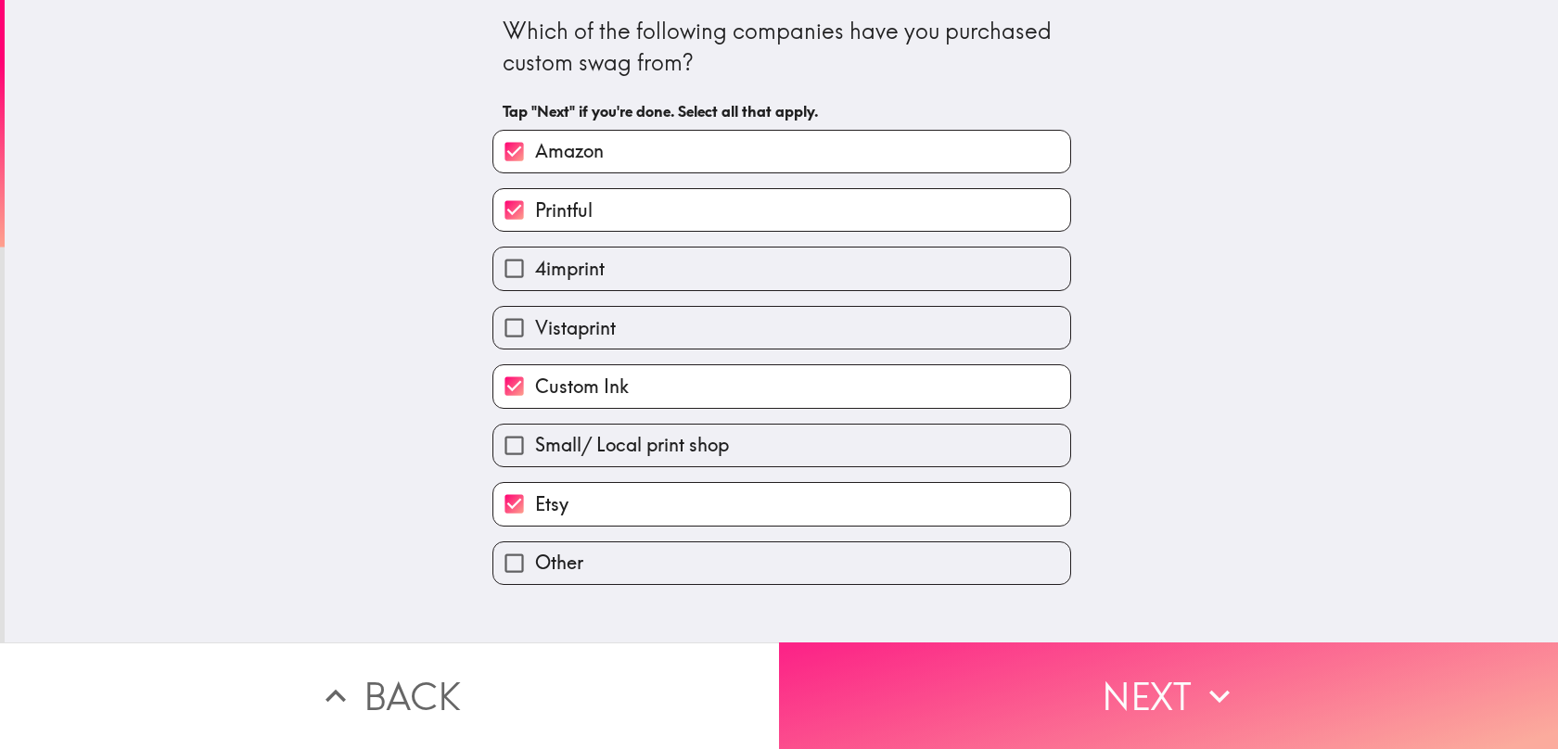
click at [927, 656] on button "Next" at bounding box center [1168, 695] width 779 height 107
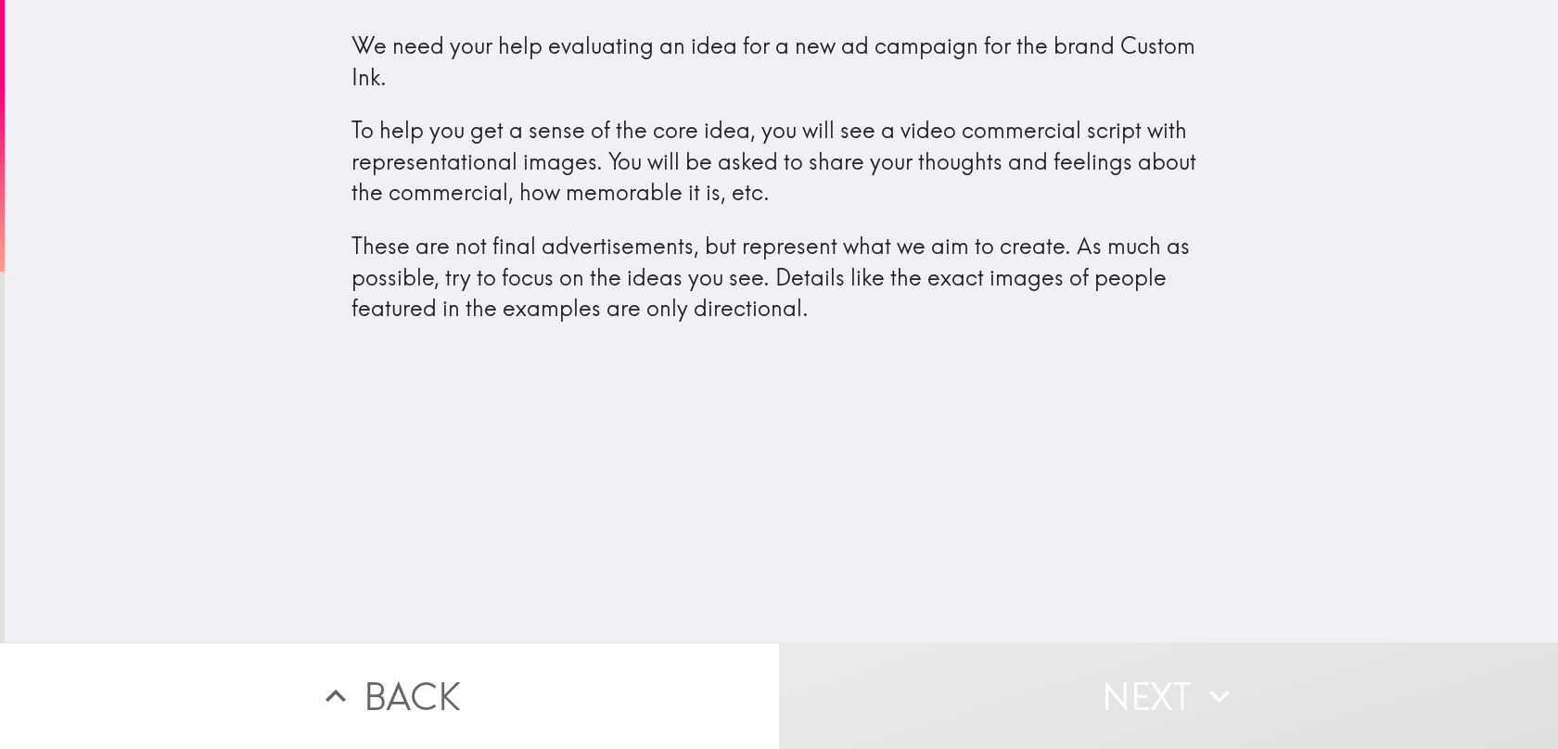
click at [989, 685] on button "Next" at bounding box center [1168, 695] width 779 height 107
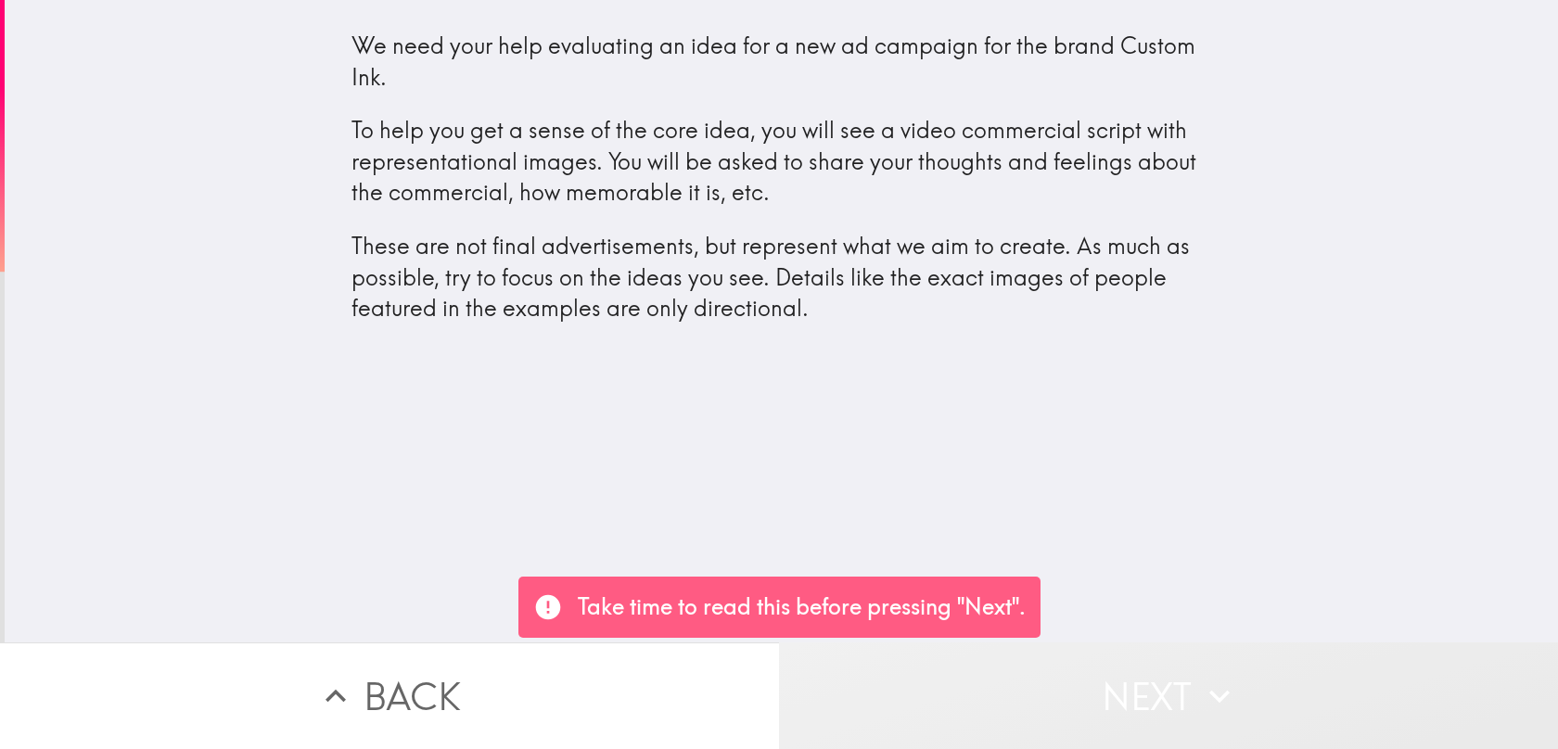
click at [1132, 675] on button "Next" at bounding box center [1168, 695] width 779 height 107
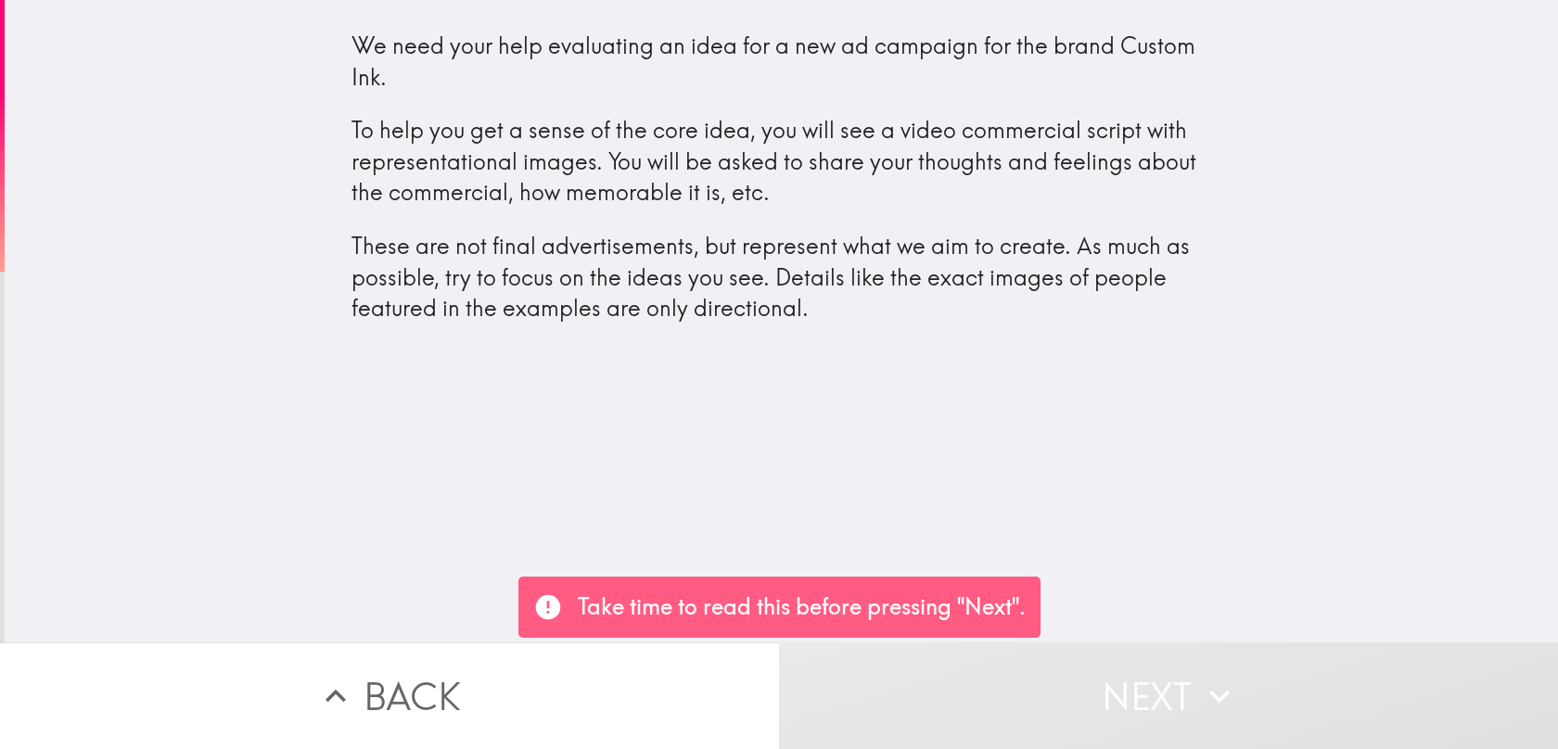
click at [1007, 610] on p "Take time to read this before pressing "Next"." at bounding box center [802, 608] width 448 height 32
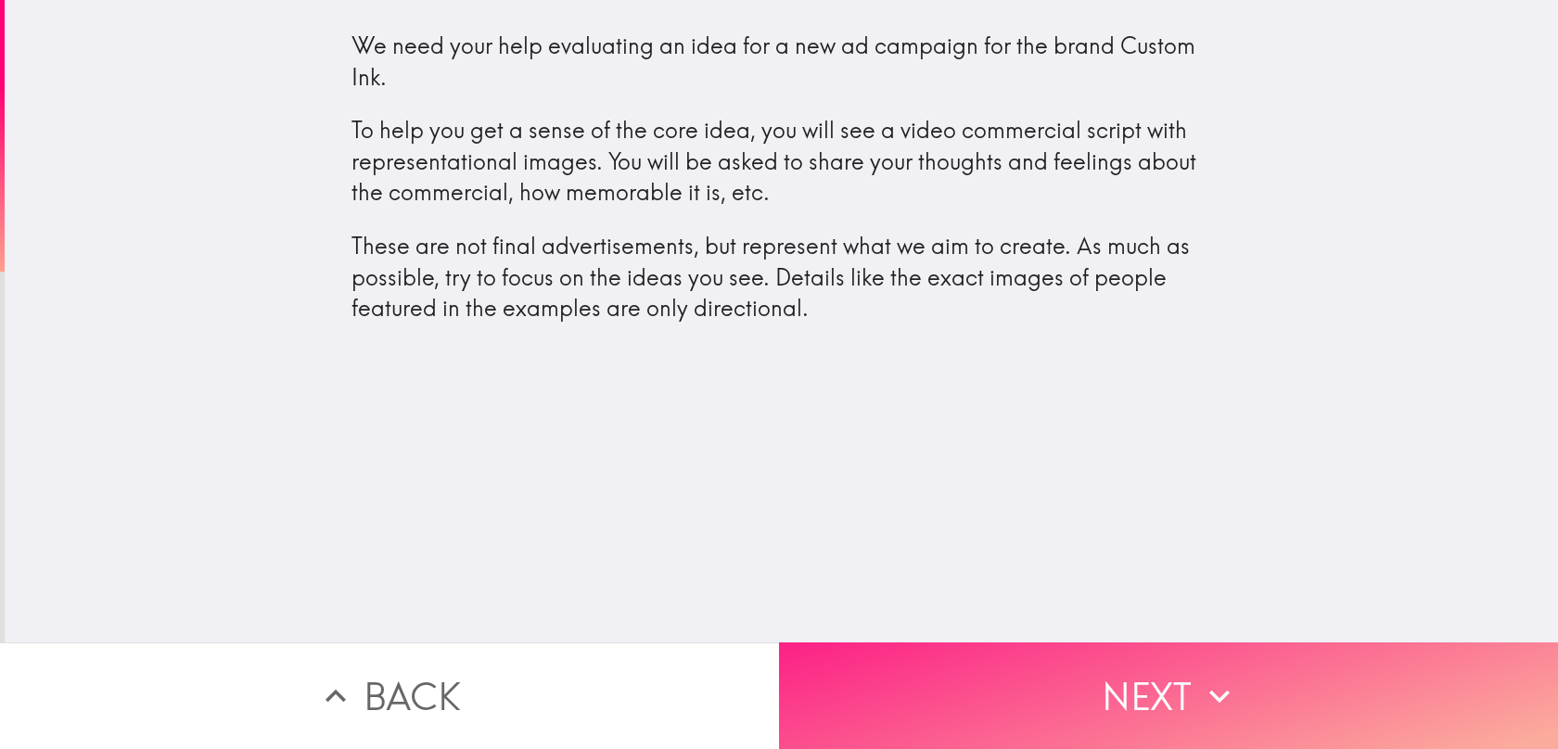
click at [979, 708] on button "Next" at bounding box center [1168, 695] width 779 height 107
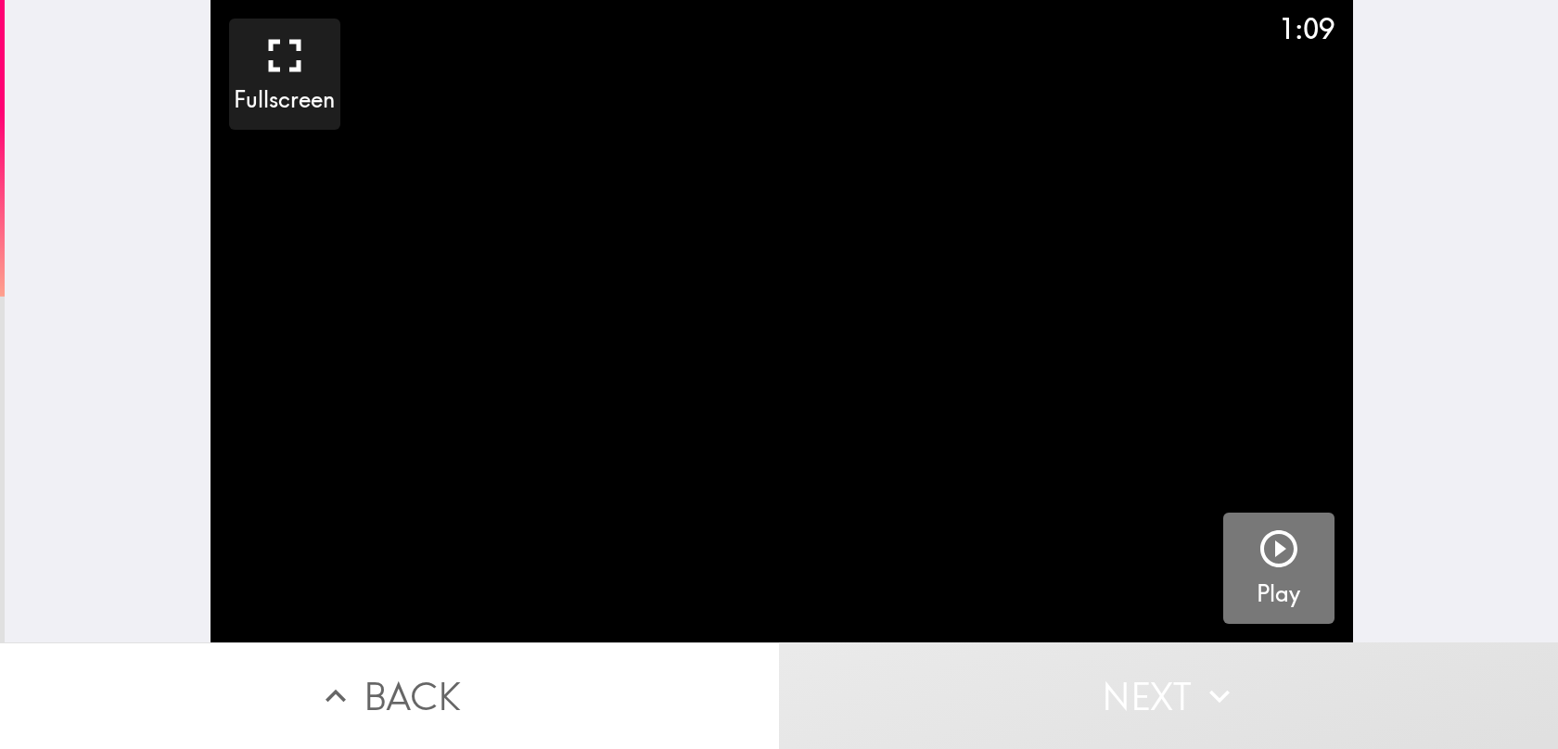
click at [1248, 532] on button "Play" at bounding box center [1278, 568] width 111 height 111
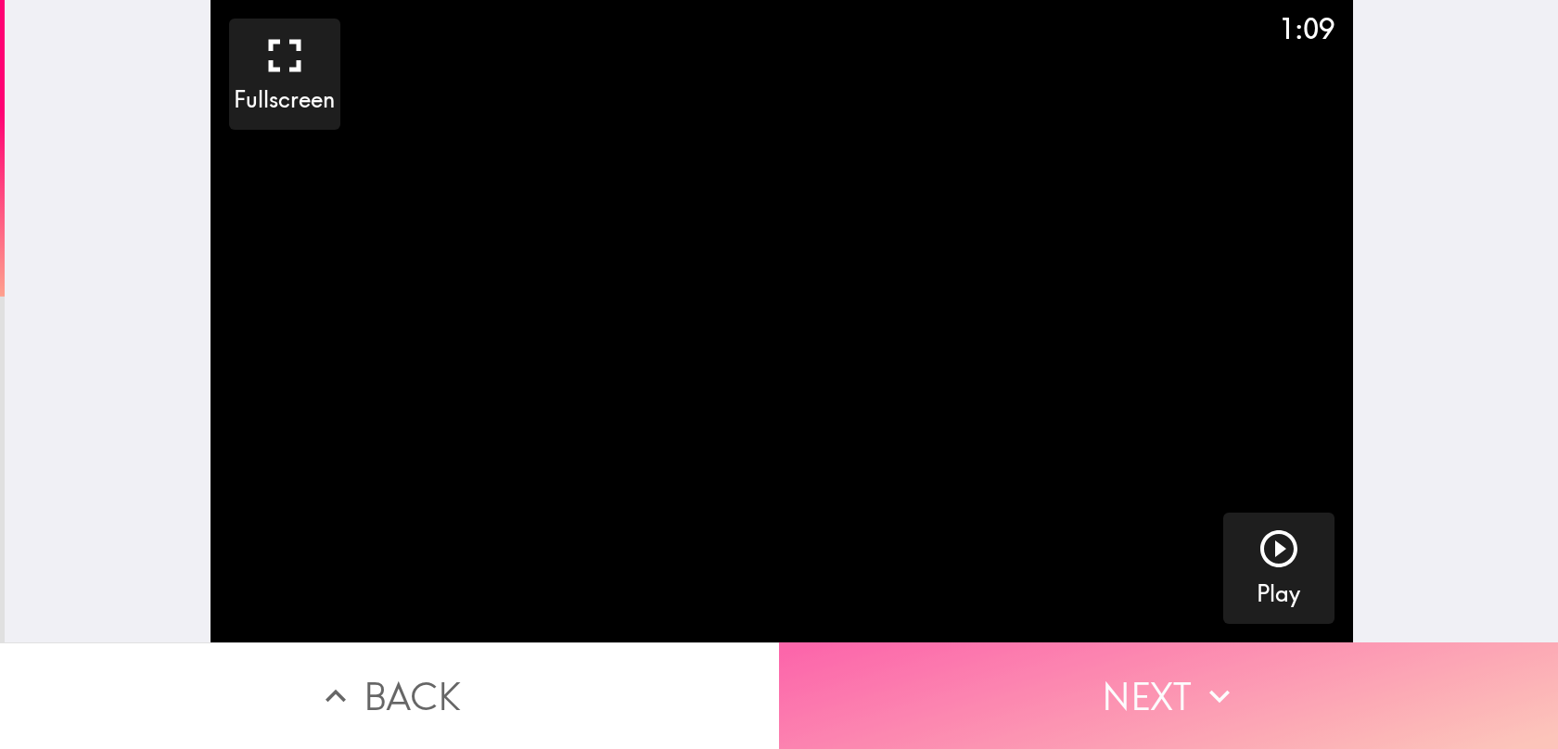
click at [1223, 724] on button "Next" at bounding box center [1168, 695] width 779 height 107
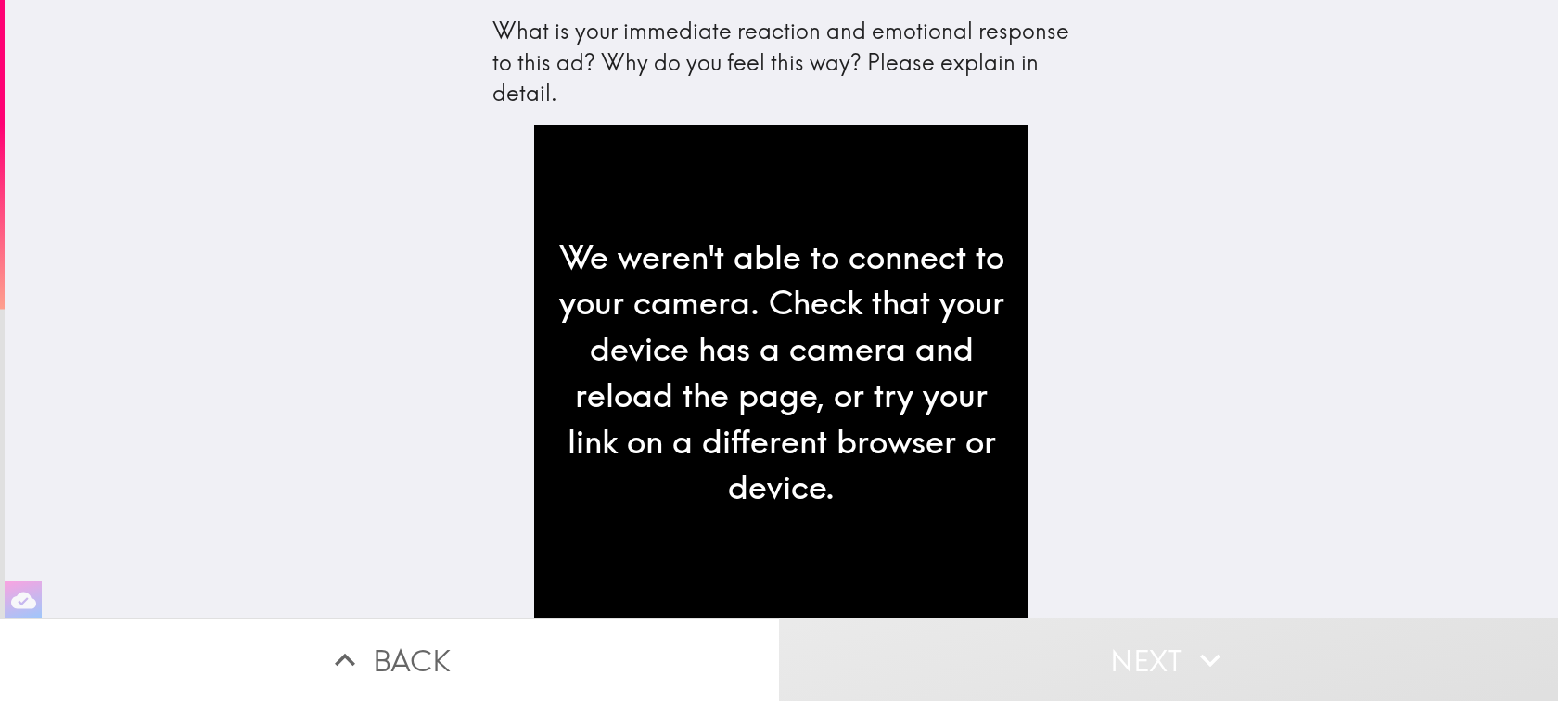
click at [639, 219] on div "We weren't able to connect to your camera. Check that your device has a camera …" at bounding box center [780, 371] width 493 height 493
